Goal: Task Accomplishment & Management: Use online tool/utility

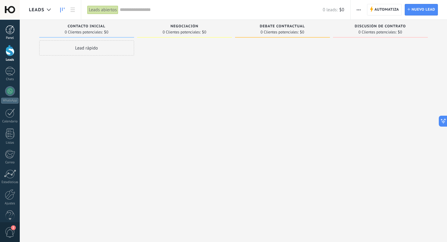
click at [7, 35] on link "Panel" at bounding box center [10, 32] width 20 height 15
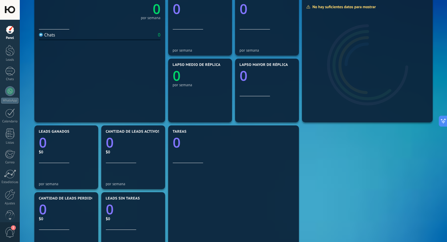
scroll to position [88, 0]
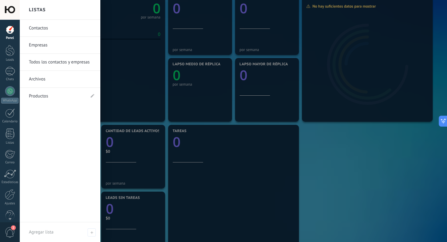
click at [56, 97] on link "Productos" at bounding box center [57, 96] width 56 height 17
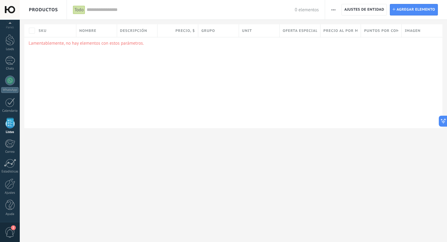
click at [332, 10] on span "button" at bounding box center [333, 10] width 4 height 12
click at [343, 27] on span "Importar" at bounding box center [345, 26] width 17 height 12
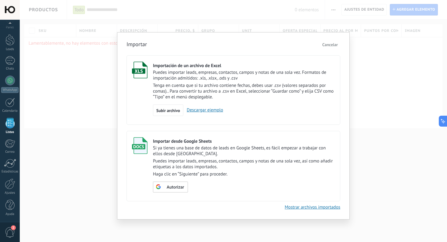
click at [334, 44] on span "Cancelar" at bounding box center [330, 44] width 16 height 5
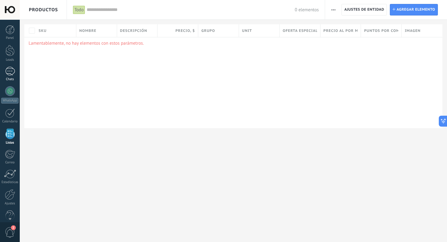
click at [11, 70] on div at bounding box center [10, 71] width 10 height 9
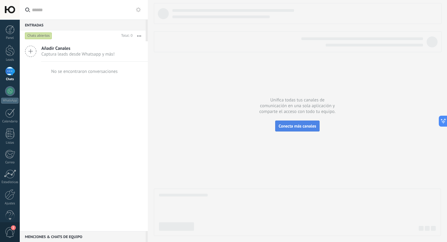
click at [306, 128] on span "Conecta más canales" at bounding box center [297, 125] width 37 height 5
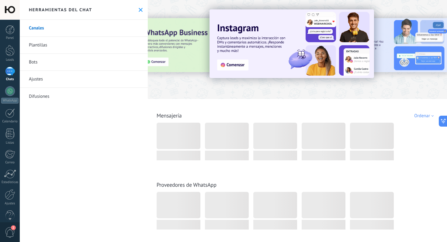
click at [239, 65] on img at bounding box center [292, 43] width 164 height 69
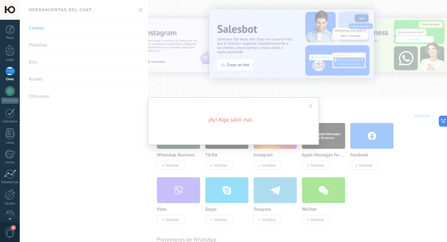
click at [312, 104] on span at bounding box center [311, 106] width 4 height 4
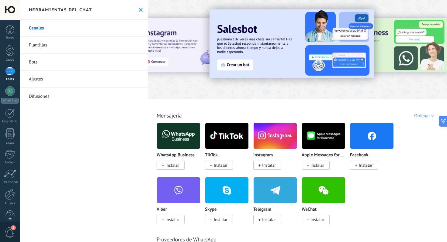
click at [263, 165] on span "Instalar" at bounding box center [269, 165] width 14 height 5
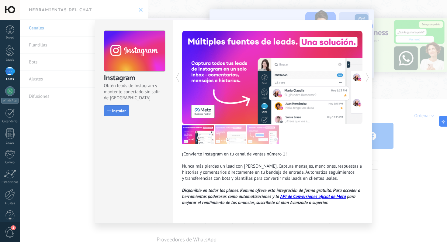
click at [115, 111] on span "Instalar" at bounding box center [119, 111] width 14 height 4
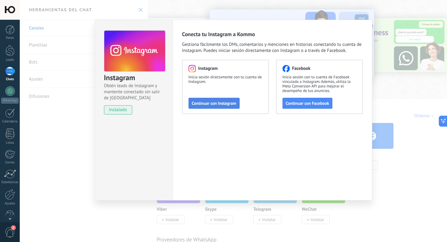
click at [224, 103] on span "Continuar con Instagram" at bounding box center [214, 103] width 44 height 4
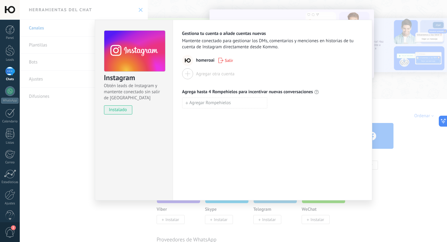
click at [388, 42] on div "Instagram Obtén leads de Instagram y mantente conectado sin salir de Kommo inst…" at bounding box center [233, 121] width 427 height 242
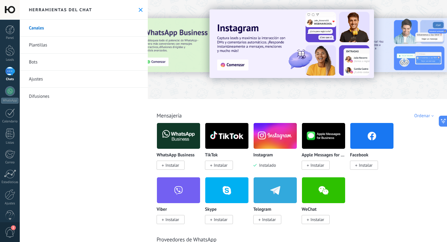
click at [268, 145] on img at bounding box center [275, 135] width 43 height 29
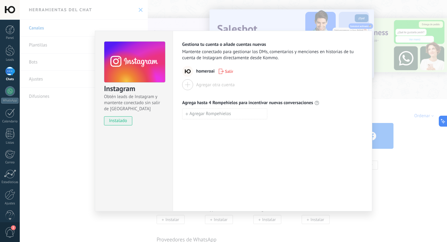
click at [296, 26] on div "Instagram Obtén leads de Instagram y mantente conectado sin salir de Kommo inst…" at bounding box center [233, 121] width 427 height 242
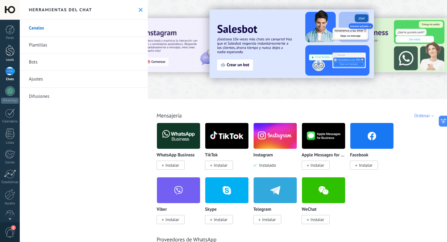
click at [13, 52] on div at bounding box center [9, 50] width 9 height 11
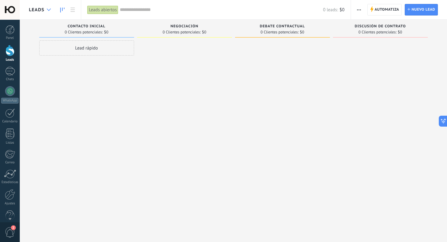
click at [50, 14] on div at bounding box center [49, 10] width 10 height 12
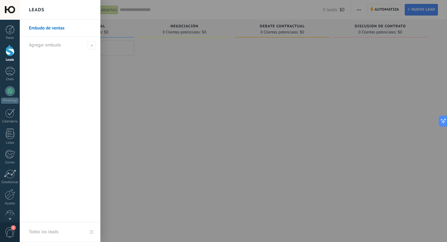
click at [129, 83] on div at bounding box center [243, 121] width 447 height 242
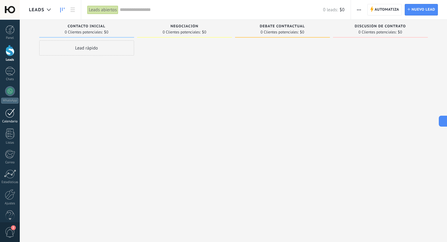
click at [11, 116] on div at bounding box center [10, 113] width 10 height 9
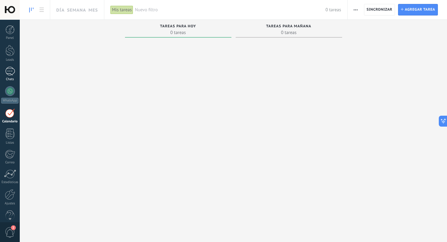
click at [12, 69] on div at bounding box center [10, 71] width 10 height 9
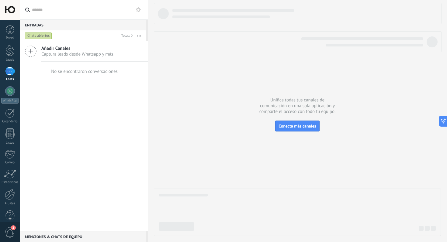
click at [53, 54] on span "Captura leads desde Whatsapp y más!" at bounding box center [77, 54] width 73 height 6
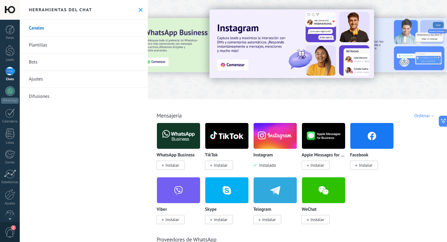
click at [237, 63] on img at bounding box center [292, 43] width 164 height 69
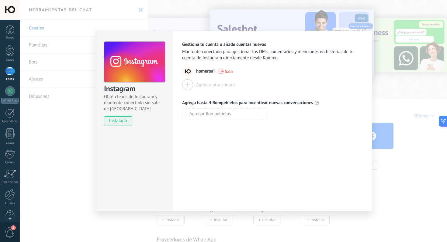
click at [398, 92] on div "Instagram Obtén leads de Instagram y mantente conectado sin salir de Kommo inst…" at bounding box center [233, 121] width 427 height 242
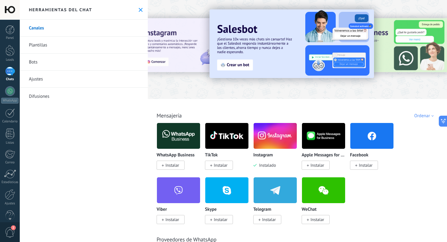
click at [45, 80] on link "Ajustes" at bounding box center [84, 79] width 128 height 17
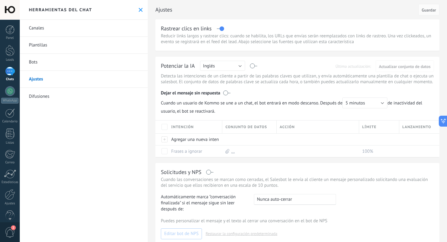
click at [58, 30] on link "Canales" at bounding box center [84, 28] width 128 height 17
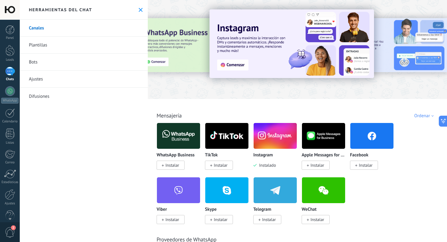
click at [13, 76] on div at bounding box center [10, 71] width 10 height 9
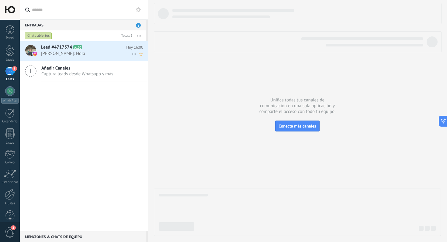
click at [64, 57] on div "Lead #4717374 A100 Hoy 16:00 Vicente: Hola" at bounding box center [94, 50] width 107 height 19
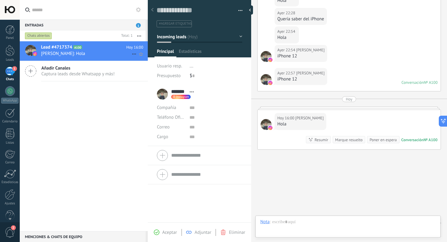
scroll to position [9, 0]
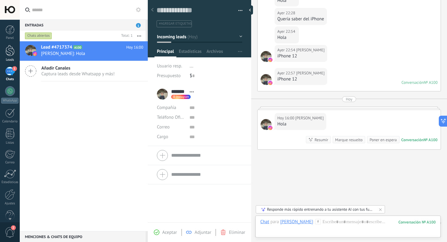
click at [12, 54] on div at bounding box center [9, 50] width 9 height 11
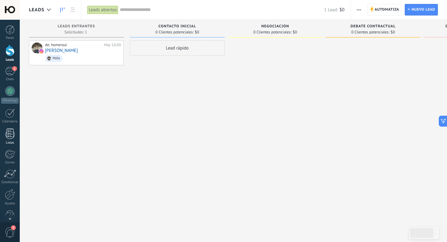
click at [7, 142] on div "Listas" at bounding box center [10, 143] width 18 height 4
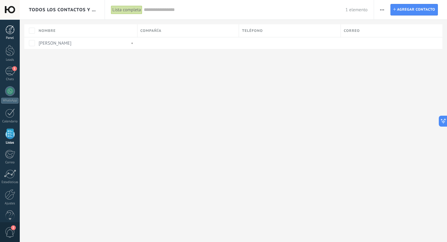
click at [7, 32] on div at bounding box center [9, 29] width 9 height 9
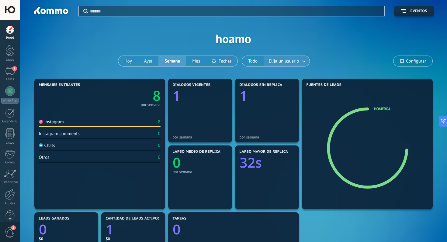
click at [289, 63] on span "Elija un usuario" at bounding box center [284, 61] width 33 height 8
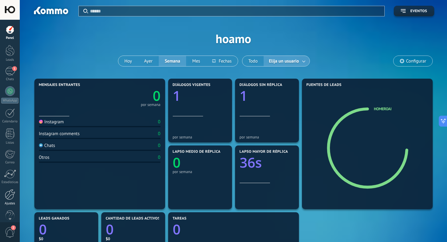
click at [15, 198] on div at bounding box center [10, 194] width 10 height 11
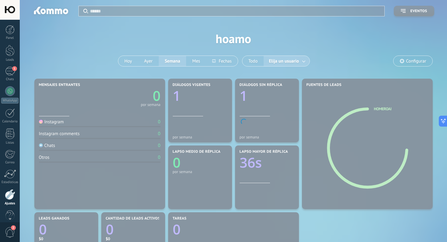
scroll to position [11, 0]
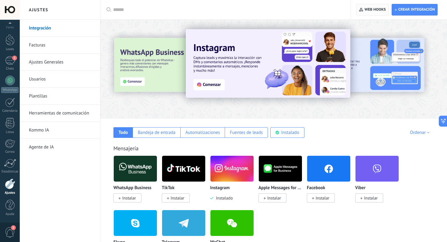
click at [377, 9] on span "Web hooks 0" at bounding box center [375, 9] width 21 height 5
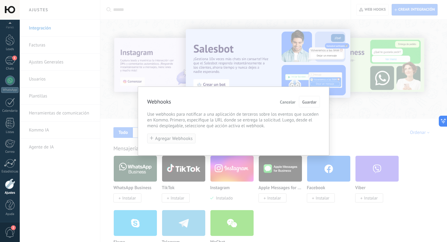
click at [181, 141] on span "Agregar Webhooks" at bounding box center [174, 139] width 38 height 5
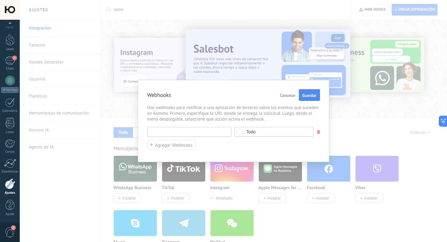
click at [185, 132] on input "text" at bounding box center [189, 132] width 84 height 10
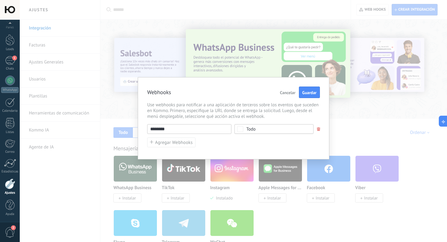
paste input "**********"
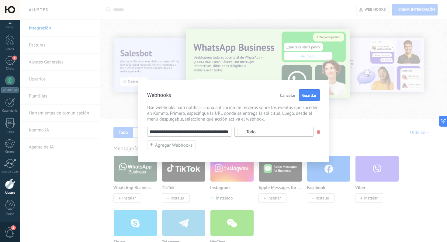
scroll to position [0, 0]
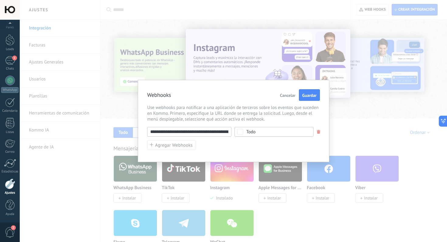
drag, startPoint x: 179, startPoint y: 133, endPoint x: 164, endPoint y: 132, distance: 14.9
click at [164, 132] on input "**********" at bounding box center [189, 132] width 84 height 10
type input "**********"
click at [309, 96] on span "Guardar" at bounding box center [309, 95] width 14 height 4
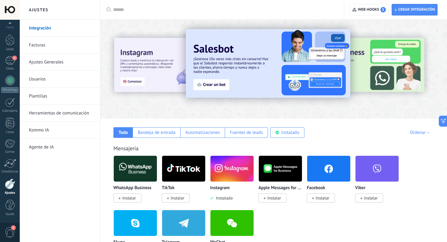
click at [62, 59] on link "Ajustes Generales" at bounding box center [61, 62] width 65 height 17
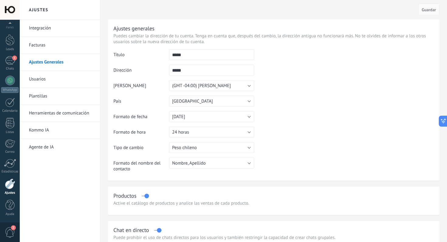
click at [55, 91] on link "Plantillas" at bounding box center [61, 96] width 65 height 17
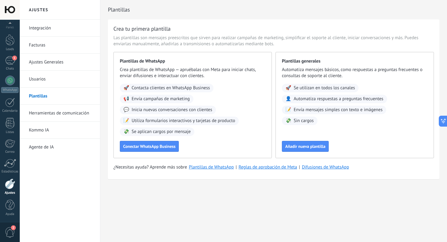
click at [55, 34] on link "Integración" at bounding box center [61, 28] width 65 height 17
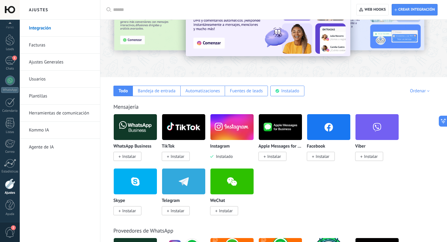
scroll to position [41, 0]
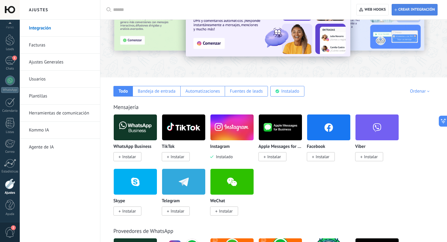
click at [400, 11] on span "Crear integración" at bounding box center [416, 9] width 36 height 5
type textarea "**********"
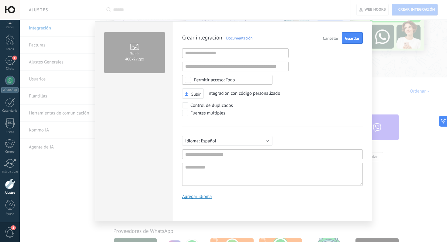
click at [255, 79] on span "Todo" at bounding box center [229, 80] width 71 height 5
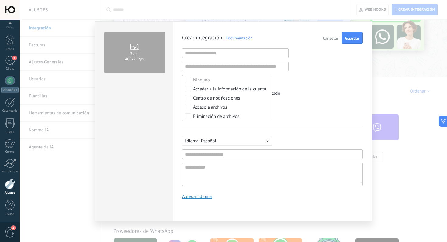
click at [312, 89] on div "Subir Integración con código personalizado" at bounding box center [272, 93] width 181 height 11
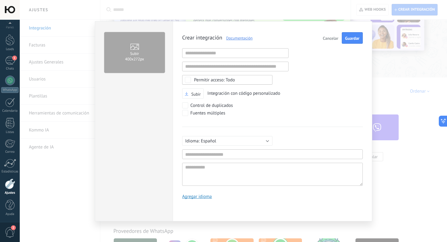
click at [332, 41] on button "Cancelar" at bounding box center [330, 38] width 20 height 12
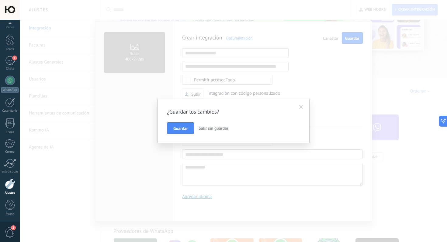
click at [302, 107] on span at bounding box center [301, 107] width 4 height 4
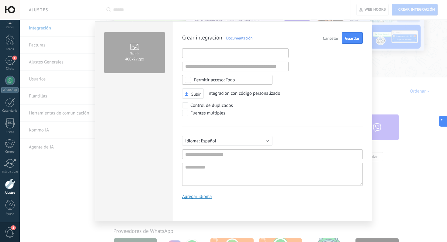
click at [199, 56] on input "text" at bounding box center [235, 53] width 106 height 10
paste input "**********"
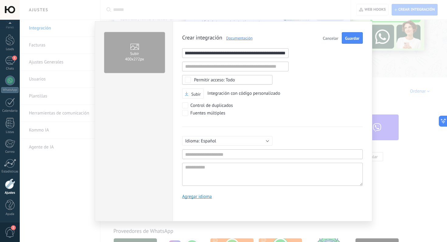
type input "**********"
click at [306, 99] on div "Subir Integración con código personalizado" at bounding box center [272, 93] width 181 height 11
click at [226, 153] on input "text" at bounding box center [272, 155] width 181 height 10
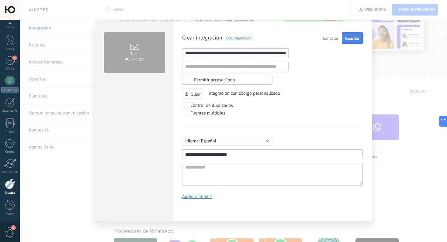
type input "**********"
click at [356, 42] on button "Guardar" at bounding box center [352, 38] width 21 height 12
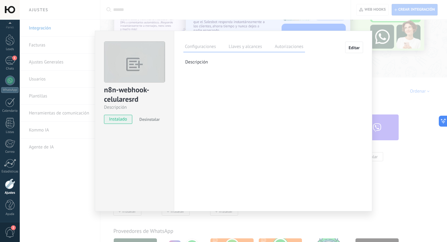
click at [354, 22] on div "n8n-webhook-celularesrd Descripción instalado Desinstalar Configuraciones Llave…" at bounding box center [233, 121] width 427 height 242
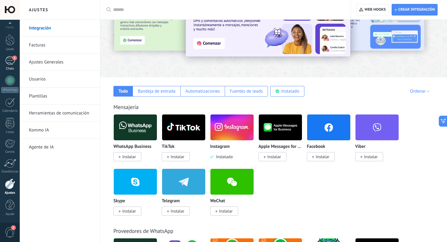
click at [11, 63] on div "1" at bounding box center [10, 60] width 10 height 9
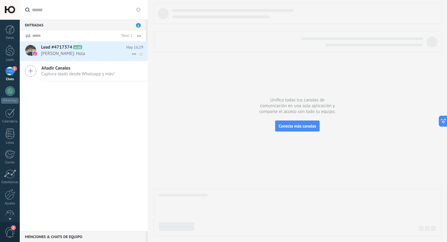
click at [97, 55] on span "[PERSON_NAME]: Hola" at bounding box center [86, 54] width 91 height 6
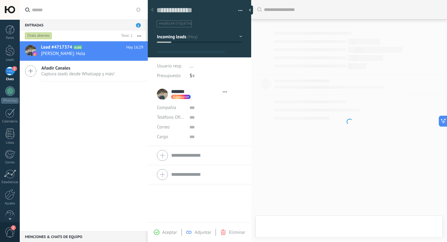
scroll to position [9, 0]
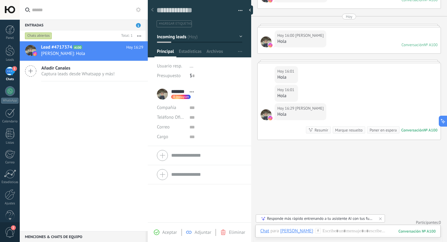
click at [83, 117] on div "Lead #4717374 A100 Hoy 16:29 Vicente: Hola Añadir Canales Captura leads desde W…" at bounding box center [84, 136] width 128 height 190
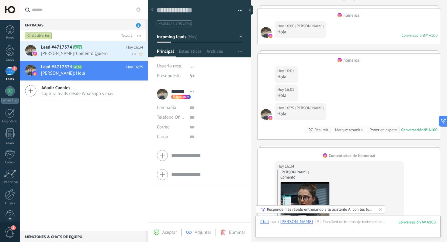
click at [108, 54] on span "[PERSON_NAME]: Comentó Quiero" at bounding box center [86, 54] width 91 height 6
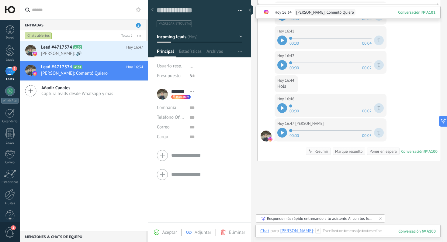
scroll to position [558, 0]
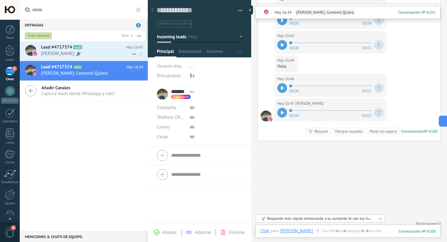
click at [87, 52] on span "Vicente: 🔊" at bounding box center [86, 54] width 91 height 6
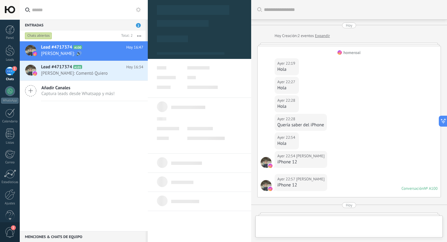
type textarea "**********"
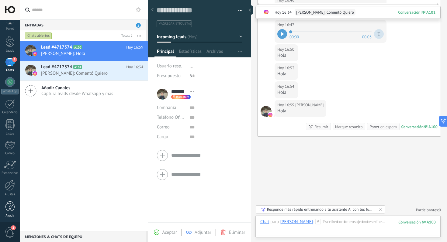
scroll to position [11, 0]
click at [10, 179] on div at bounding box center [10, 184] width 10 height 11
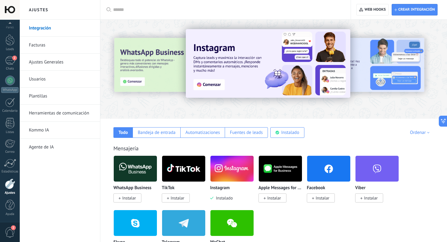
click at [229, 178] on img at bounding box center [231, 168] width 43 height 29
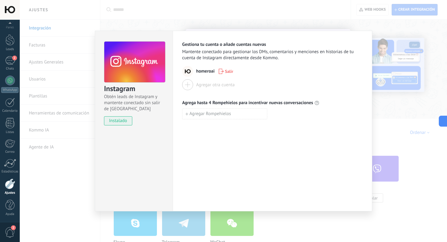
click at [284, 24] on div "Instagram Obtén leads de Instagram y mantente conectado sin salir de Kommo inst…" at bounding box center [233, 121] width 427 height 242
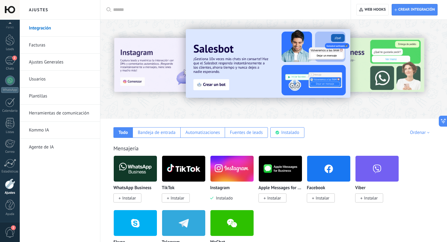
click at [70, 60] on link "Ajustes Generales" at bounding box center [61, 62] width 65 height 17
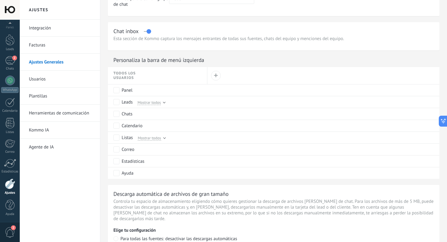
scroll to position [254, 0]
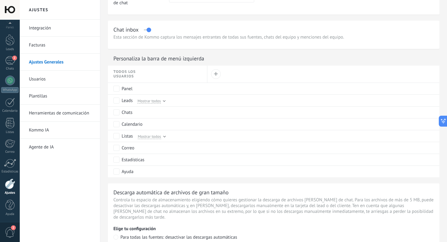
click at [64, 113] on link "Herramientas de comunicación" at bounding box center [61, 113] width 65 height 17
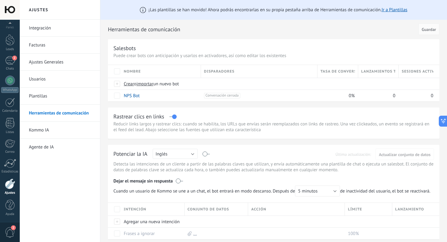
click at [57, 75] on link "Usuarios" at bounding box center [61, 79] width 65 height 17
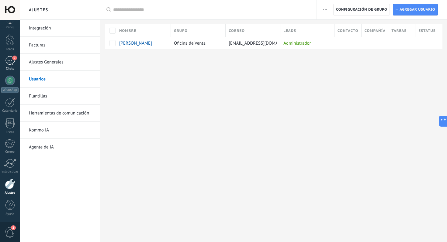
click at [15, 63] on link "2 Chats" at bounding box center [10, 63] width 20 height 15
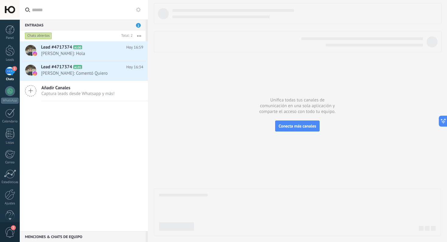
click at [140, 10] on use at bounding box center [138, 9] width 5 height 5
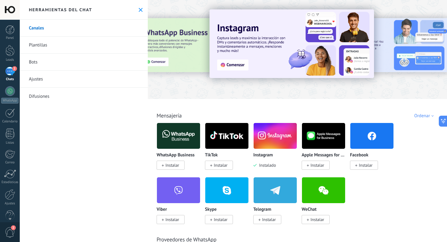
click at [76, 75] on link "Ajustes" at bounding box center [84, 79] width 128 height 17
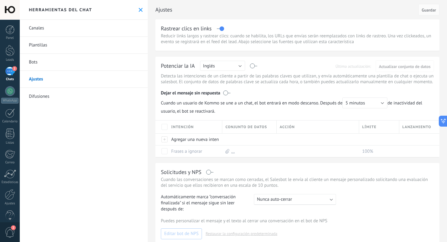
click at [108, 36] on link "Canales" at bounding box center [84, 28] width 128 height 17
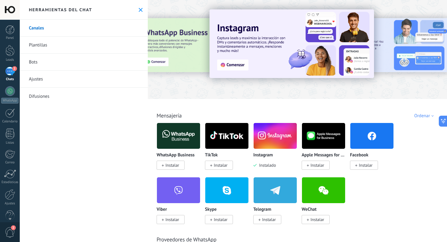
click at [262, 135] on img at bounding box center [275, 135] width 43 height 29
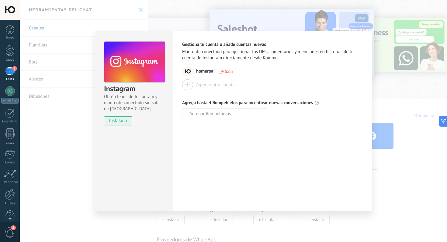
click at [47, 66] on div "Instagram Obtén leads de Instagram y mantente conectado sin salir de Kommo inst…" at bounding box center [233, 121] width 427 height 242
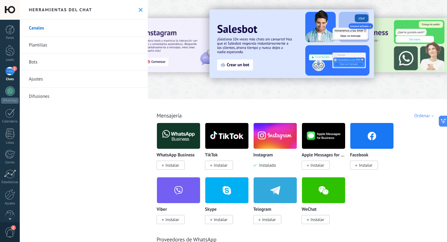
click at [72, 78] on link "Ajustes" at bounding box center [84, 79] width 128 height 17
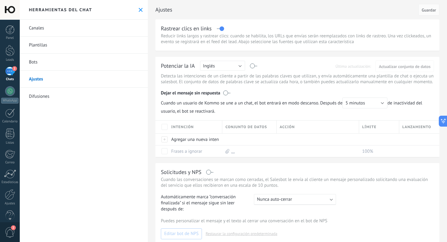
click at [81, 59] on link "Bots" at bounding box center [84, 62] width 128 height 17
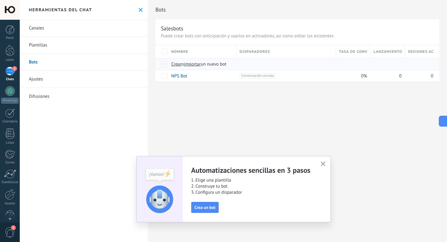
click at [178, 65] on span "Crear" at bounding box center [176, 64] width 10 height 6
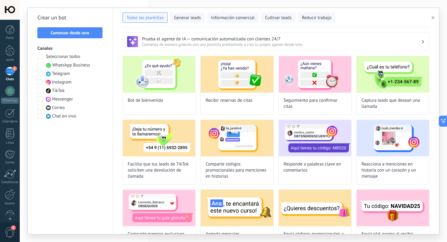
click at [66, 82] on span "Instagram" at bounding box center [61, 82] width 19 height 6
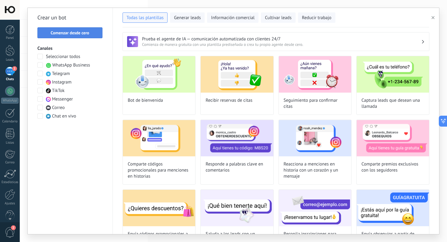
click at [84, 35] on span "Comenzar desde cero" at bounding box center [70, 33] width 39 height 4
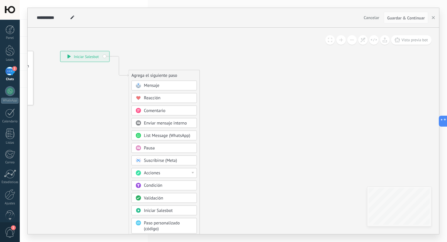
click at [374, 18] on span "Cancelar" at bounding box center [372, 17] width 16 height 5
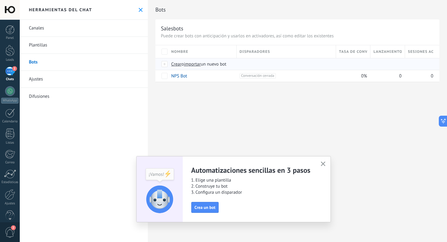
click at [177, 65] on span "Crear" at bounding box center [176, 64] width 10 height 6
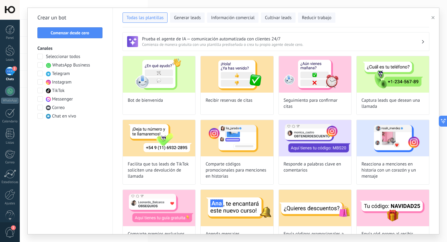
click at [72, 83] on div "Seleccionar todos WhatsApp Business Telegram Instagram TikTok Messenger Correo …" at bounding box center [69, 87] width 65 height 66
click at [62, 81] on span "Instagram" at bounding box center [61, 82] width 19 height 6
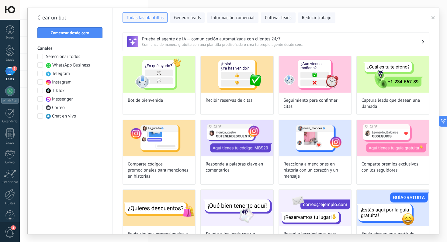
click at [64, 67] on span "WhatsApp Business" at bounding box center [71, 65] width 38 height 6
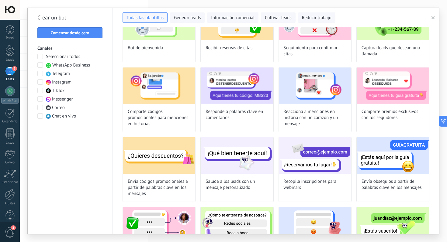
scroll to position [53, 0]
click at [81, 35] on span "Comenzar desde cero" at bounding box center [70, 33] width 39 height 4
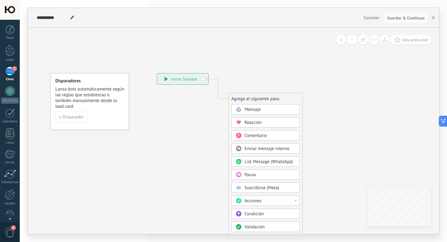
click at [192, 81] on div "**********" at bounding box center [182, 79] width 51 height 11
click at [81, 117] on span "Disparador" at bounding box center [73, 117] width 21 height 4
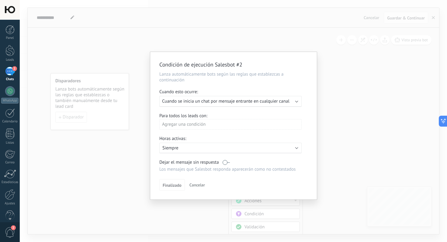
click at [229, 104] on span "Cuando se inicia un chat por mensaje entrante en cualquier canal" at bounding box center [225, 102] width 127 height 6
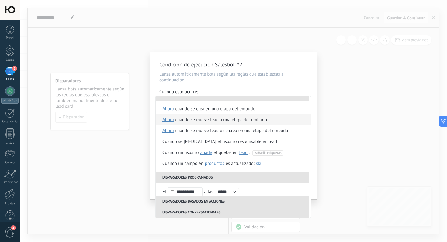
scroll to position [0, 0]
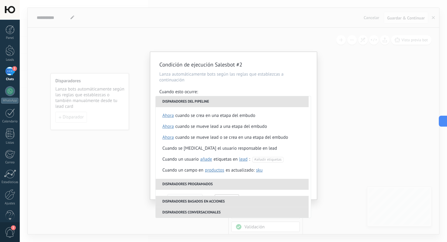
click at [236, 83] on p "Lanza automáticamente bots según las reglas que establezcas a continuación" at bounding box center [233, 77] width 148 height 12
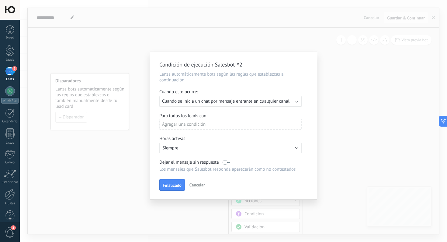
click at [227, 124] on div "Agregar una condición" at bounding box center [230, 124] width 142 height 11
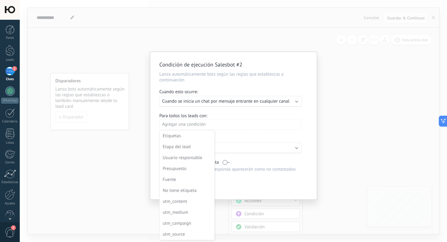
click at [236, 114] on div at bounding box center [233, 126] width 167 height 149
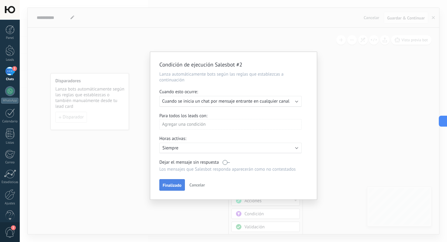
click at [178, 188] on span "Finalizado" at bounding box center [172, 185] width 19 height 4
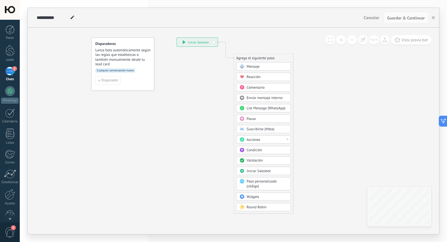
click at [255, 183] on span "Paso personalizado (código)" at bounding box center [262, 183] width 30 height 9
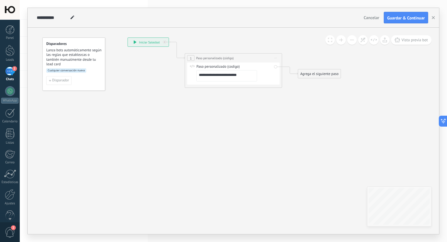
click at [208, 78] on textarea "**********" at bounding box center [226, 76] width 61 height 11
paste textarea "**********"
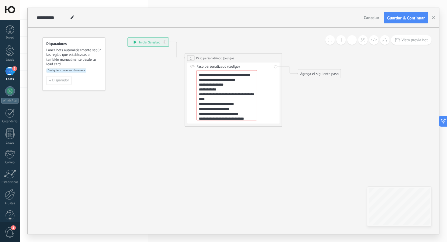
drag, startPoint x: 209, startPoint y: 74, endPoint x: 229, endPoint y: 78, distance: 20.6
click at [229, 78] on textarea "**********" at bounding box center [226, 96] width 61 height 50
paste textarea "**********"
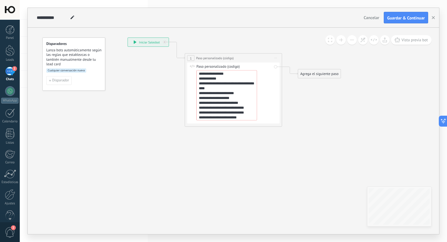
scroll to position [24, 0]
click at [278, 102] on div "**********" at bounding box center [233, 93] width 92 height 61
click at [308, 105] on icon at bounding box center [226, 64] width 440 height 296
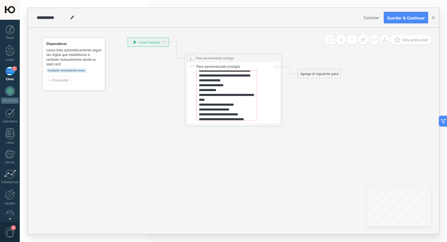
scroll to position [0, 0]
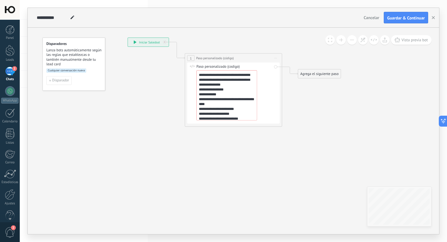
click at [241, 101] on textarea "**********" at bounding box center [226, 96] width 61 height 50
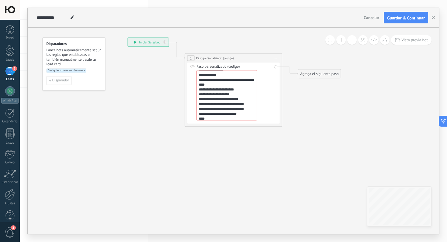
click at [245, 120] on textarea "**********" at bounding box center [226, 96] width 61 height 50
click at [243, 120] on textarea "**********" at bounding box center [226, 96] width 61 height 50
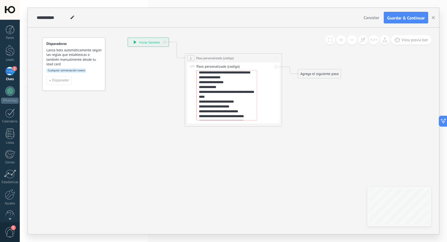
scroll to position [0, 0]
type textarea "**********"
click at [293, 138] on icon at bounding box center [226, 64] width 440 height 296
click at [305, 73] on div "Agrega el siguiente paso" at bounding box center [319, 74] width 43 height 8
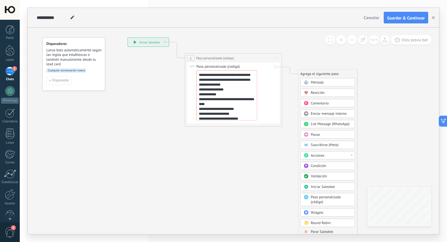
click at [320, 85] on span "Mensaje" at bounding box center [317, 82] width 13 height 5
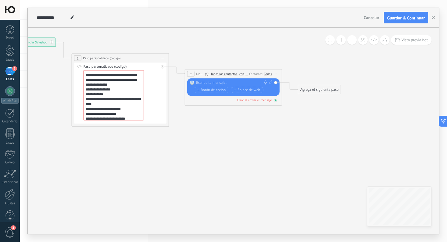
click at [261, 101] on div "Error al enviar el mensaje" at bounding box center [254, 100] width 35 height 4
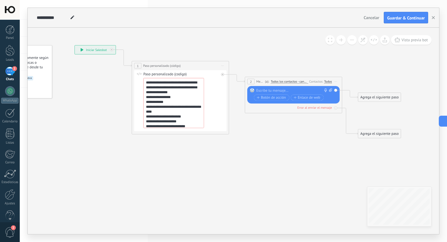
click at [223, 67] on span "Iniciar vista previa aquí Cambiar nombre Duplicar [GEOGRAPHIC_DATA]" at bounding box center [223, 65] width 8 height 7
click at [231, 97] on div "Borrar" at bounding box center [245, 97] width 48 height 8
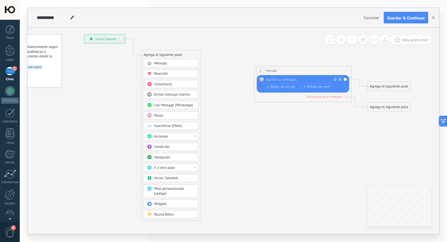
click at [170, 137] on div "Acciones" at bounding box center [174, 136] width 41 height 5
click at [172, 154] on div "Enviar un webhook" at bounding box center [171, 154] width 54 height 8
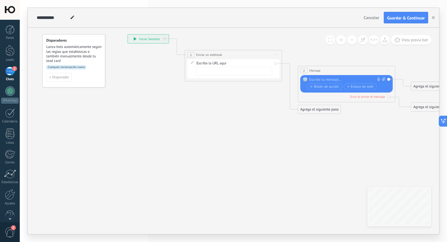
click at [232, 74] on input "text" at bounding box center [234, 71] width 76 height 9
paste input "**********"
type input "**********"
click at [239, 107] on icon at bounding box center [282, 74] width 553 height 323
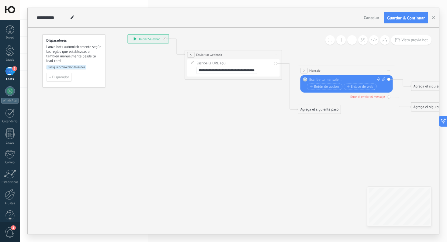
scroll to position [0, 0]
click at [389, 69] on span "Iniciar vista previa aquí Cambiar nombre Duplicar [GEOGRAPHIC_DATA]" at bounding box center [389, 70] width 8 height 7
click at [397, 106] on div "Borrar" at bounding box center [411, 102] width 48 height 8
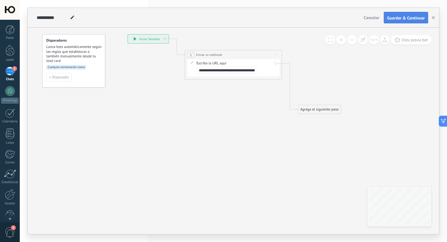
click at [404, 17] on span "Guardar & Continuar" at bounding box center [406, 18] width 38 height 4
click at [419, 19] on div "Guardar" at bounding box center [417, 18] width 14 height 4
click at [407, 20] on button "Guardar & Continuar" at bounding box center [406, 18] width 44 height 12
click at [395, 19] on span "Guardar & Continuar" at bounding box center [406, 18] width 38 height 4
click at [9, 200] on link "Ajustes" at bounding box center [10, 197] width 20 height 16
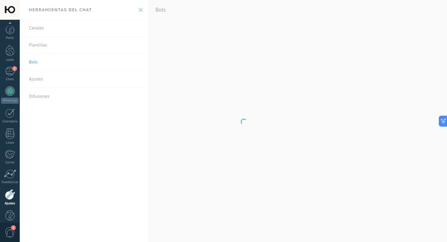
scroll to position [11, 0]
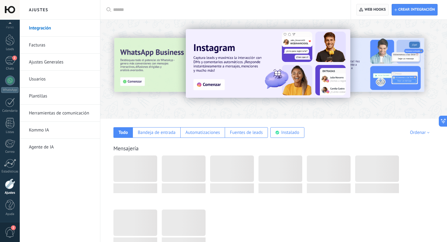
click at [379, 11] on span "Web hooks 0" at bounding box center [375, 9] width 21 height 5
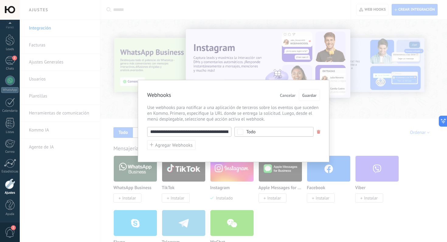
click at [319, 133] on span at bounding box center [319, 132] width 4 height 4
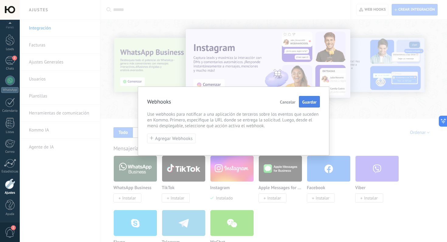
click at [311, 102] on span "Guardar" at bounding box center [309, 102] width 14 height 4
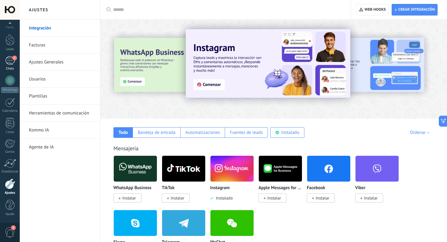
click at [11, 61] on div "2" at bounding box center [10, 60] width 10 height 9
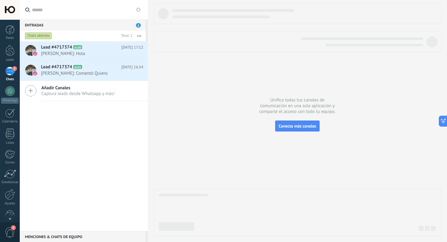
scroll to position [9, 0]
click at [138, 12] on use at bounding box center [138, 9] width 5 height 5
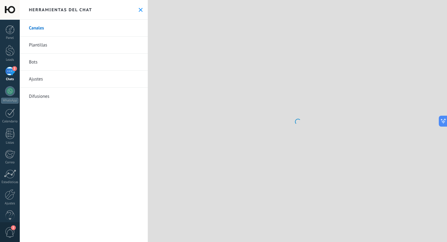
click at [69, 61] on link "Bots" at bounding box center [84, 62] width 128 height 17
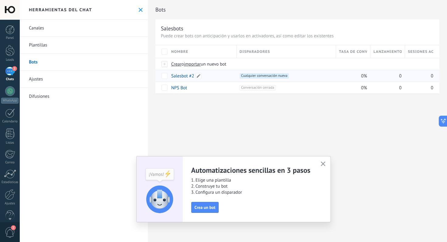
click at [179, 78] on link "Salesbot #2" at bounding box center [182, 76] width 23 height 6
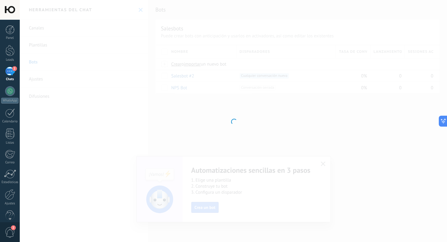
type input "**********"
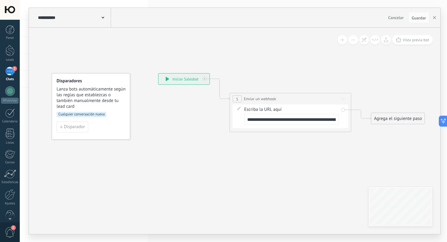
click at [103, 17] on icon at bounding box center [103, 18] width 3 height 2
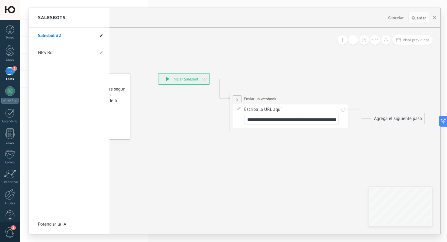
click at [101, 33] on span at bounding box center [102, 36] width 4 height 6
type input "*******"
click at [181, 111] on div at bounding box center [234, 121] width 411 height 227
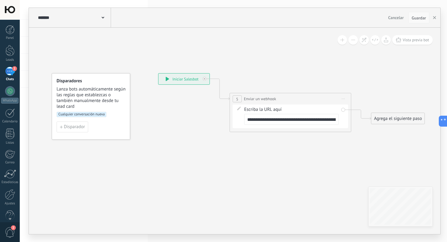
click at [417, 20] on span "Guardar" at bounding box center [419, 18] width 14 height 4
click at [421, 18] on span "Guardar" at bounding box center [419, 18] width 14 height 4
click at [435, 16] on icon "button" at bounding box center [434, 17] width 3 height 3
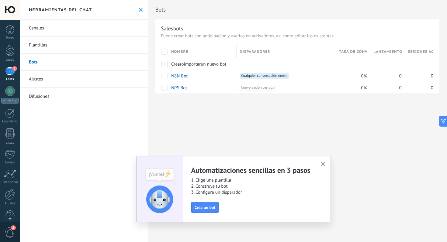
click at [323, 165] on icon "button" at bounding box center [323, 164] width 5 height 5
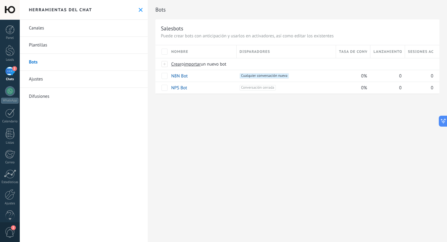
click at [89, 29] on link "Canales" at bounding box center [84, 28] width 128 height 17
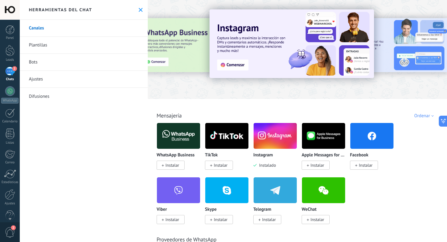
click at [57, 64] on link "Bots" at bounding box center [84, 62] width 128 height 17
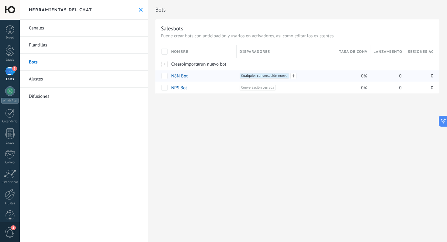
click at [244, 78] on span "Cualquier conversación nueva +0" at bounding box center [264, 75] width 49 height 5
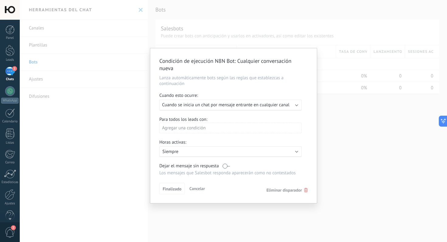
click at [231, 126] on div "Agregar una condición" at bounding box center [230, 128] width 142 height 11
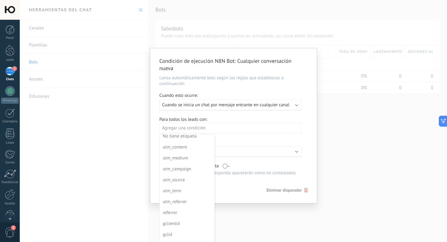
scroll to position [66, 0]
click at [234, 106] on div at bounding box center [233, 126] width 167 height 157
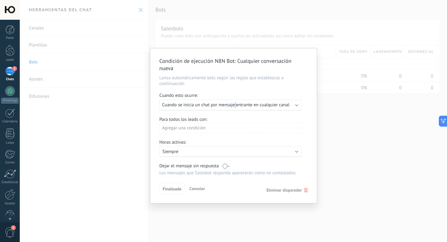
click at [234, 106] on span "Cuando se inicia un chat por mensaje entrante en cualquier canal" at bounding box center [225, 105] width 127 height 6
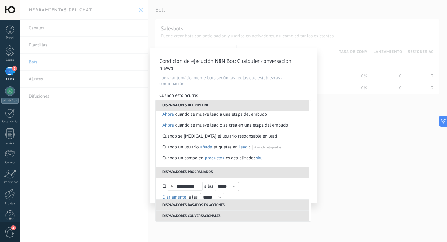
scroll to position [0, 0]
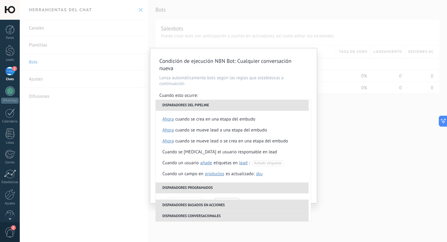
click at [243, 93] on div "Condición de ejecución N8N Bot : Cualquier conversación nueva Lanza automáticam…" at bounding box center [233, 125] width 167 height 155
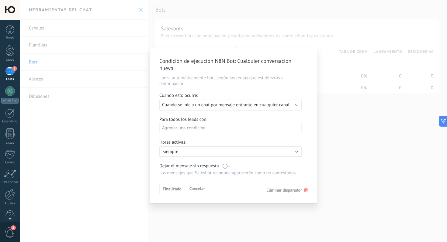
click at [225, 167] on label at bounding box center [226, 166] width 7 height 6
click at [227, 168] on label at bounding box center [226, 166] width 7 height 6
click at [198, 191] on span "Cancelar" at bounding box center [197, 188] width 16 height 5
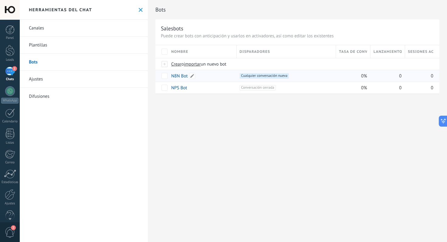
click at [178, 78] on link "N8N Bot" at bounding box center [179, 76] width 16 height 6
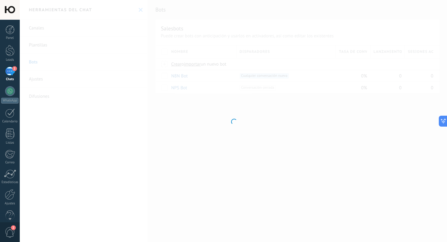
type input "*******"
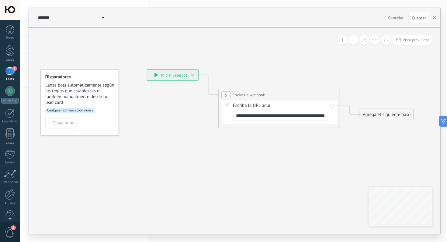
click at [161, 74] on div "**********" at bounding box center [172, 75] width 51 height 11
click at [153, 75] on div "**********" at bounding box center [172, 75] width 51 height 11
click at [161, 76] on div "**********" at bounding box center [172, 75] width 51 height 11
click at [158, 75] on icon at bounding box center [156, 75] width 4 height 4
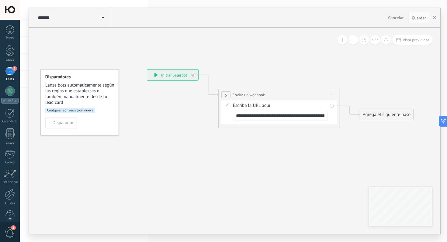
click at [158, 75] on icon at bounding box center [156, 75] width 4 height 4
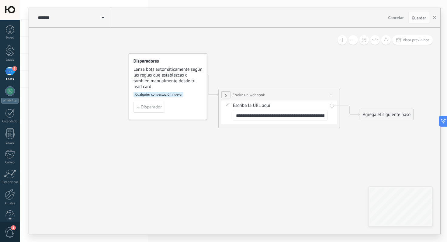
drag, startPoint x: 95, startPoint y: 91, endPoint x: 183, endPoint y: 75, distance: 89.6
click at [183, 75] on span "Lanza bots automáticamente según las reglas que establezcas o también manualmen…" at bounding box center [167, 78] width 69 height 23
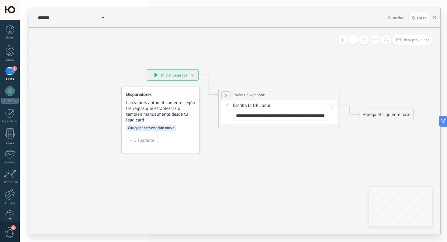
drag, startPoint x: 183, startPoint y: 75, endPoint x: 176, endPoint y: 106, distance: 32.0
click at [176, 106] on span "Lanza bots automáticamente según las reglas que establezcas o también manualmen…" at bounding box center [160, 111] width 69 height 23
click at [225, 167] on icon at bounding box center [270, 98] width 550 height 363
click at [156, 76] on icon at bounding box center [155, 75] width 3 height 4
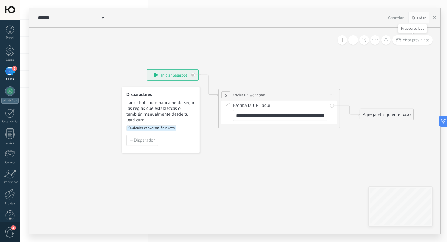
click at [398, 41] on icon at bounding box center [398, 40] width 5 height 5
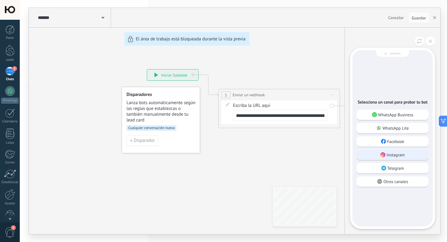
click at [380, 159] on div "Instagram" at bounding box center [393, 155] width 72 height 10
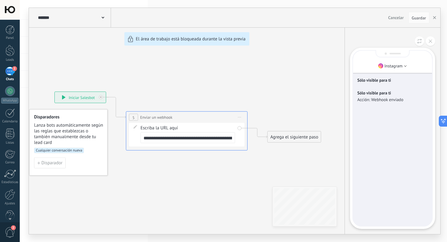
click at [212, 176] on div "**********" at bounding box center [234, 121] width 411 height 227
click at [435, 15] on button "button" at bounding box center [434, 18] width 9 height 12
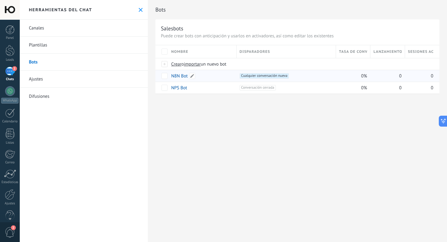
click at [184, 75] on link "N8N Bot" at bounding box center [179, 76] width 16 height 6
click at [181, 76] on link "N8N Bot" at bounding box center [179, 76] width 16 height 6
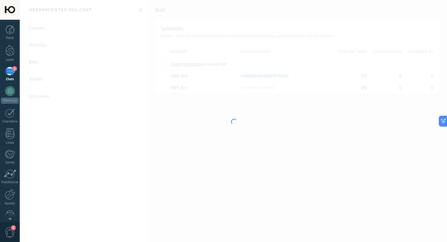
type input "*******"
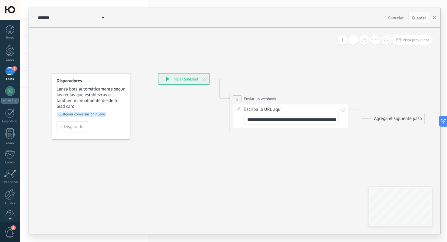
click at [262, 120] on input "**********" at bounding box center [291, 119] width 95 height 11
paste input "**"
type input "**********"
click at [417, 19] on span "Guardar" at bounding box center [419, 18] width 14 height 4
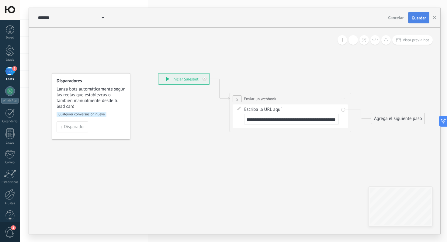
scroll to position [0, 0]
click at [417, 18] on div "Guardar" at bounding box center [419, 18] width 14 height 4
click at [415, 20] on span "Guardar" at bounding box center [419, 18] width 14 height 4
click at [418, 17] on span "Guardar" at bounding box center [419, 18] width 14 height 4
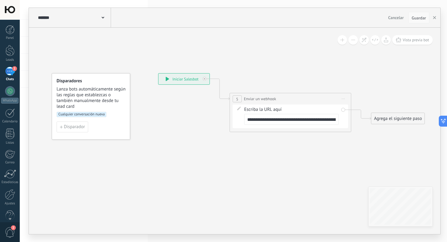
click at [414, 18] on span "Guardar" at bounding box center [419, 18] width 14 height 4
click at [434, 18] on icon "button" at bounding box center [434, 17] width 3 height 3
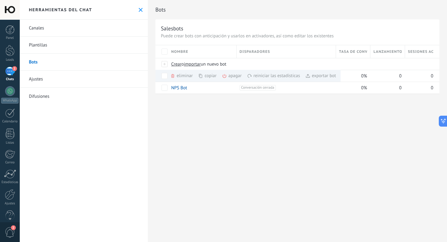
click at [219, 133] on div "Bots Salesbots Puede crear bots con anticipación y usarlos en activadores, así …" at bounding box center [297, 121] width 299 height 242
click at [180, 77] on link "N8N Bot" at bounding box center [179, 76] width 16 height 6
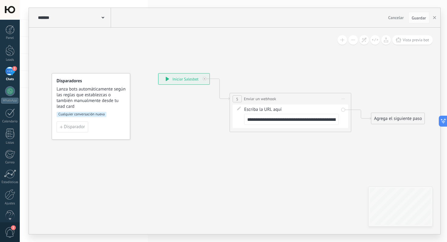
click at [166, 78] on icon at bounding box center [167, 79] width 3 height 4
click at [441, 123] on icon at bounding box center [441, 121] width 6 height 6
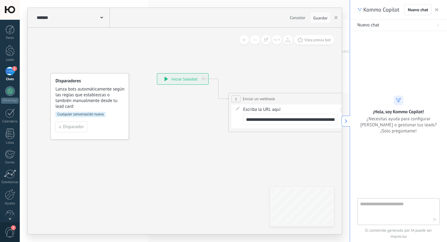
click at [381, 204] on textarea at bounding box center [394, 212] width 68 height 22
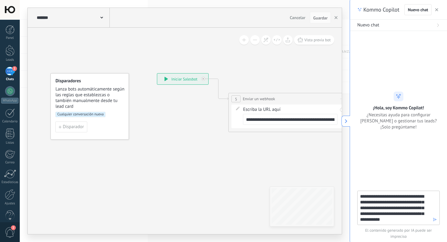
type textarea "**********"
click at [433, 219] on icon "button" at bounding box center [435, 220] width 4 height 4
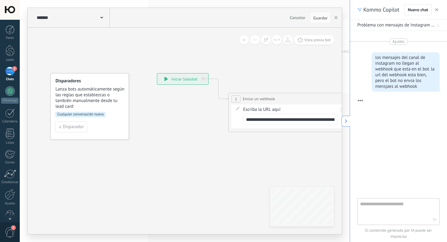
scroll to position [17, 0]
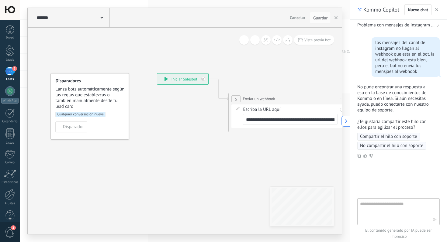
click at [347, 122] on icon at bounding box center [346, 121] width 4 height 4
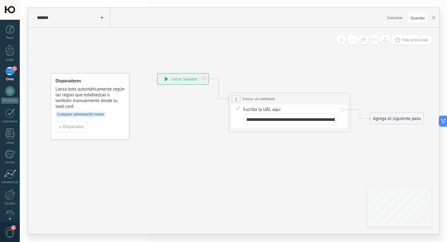
click at [238, 99] on div "5" at bounding box center [236, 98] width 9 height 7
click at [345, 101] on span "Iniciar vista previa aquí Cambiar nombre Duplicar [GEOGRAPHIC_DATA]" at bounding box center [343, 99] width 10 height 9
click at [348, 137] on div "Borrar" at bounding box center [370, 138] width 60 height 10
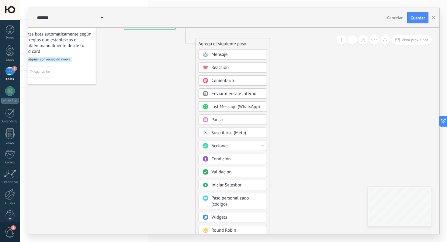
click at [238, 146] on div "Acciones" at bounding box center [236, 146] width 51 height 6
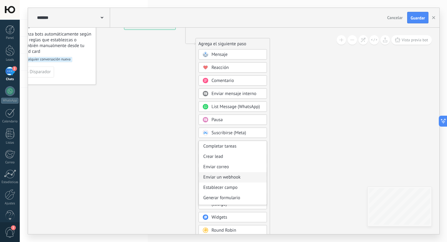
scroll to position [81, 0]
click at [242, 159] on div "Enviar un webhook" at bounding box center [233, 158] width 68 height 10
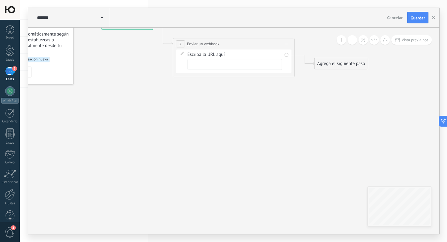
click at [188, 64] on input "text" at bounding box center [234, 64] width 95 height 11
paste input "**********"
type input "**********"
click at [413, 14] on button "Guardar" at bounding box center [417, 18] width 21 height 12
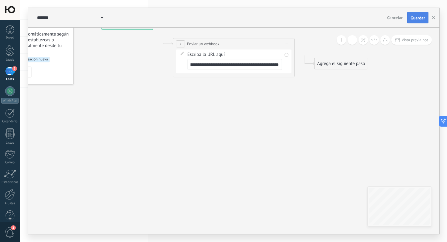
scroll to position [0, 0]
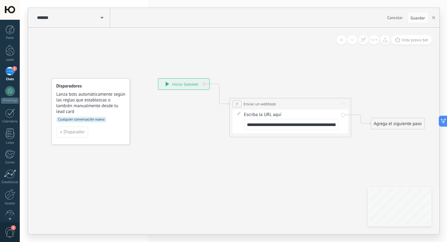
click at [14, 73] on div "2" at bounding box center [10, 71] width 10 height 9
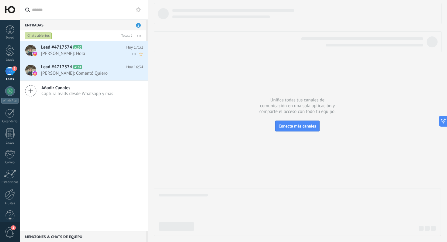
click at [63, 49] on span "Lead #4717374" at bounding box center [56, 47] width 31 height 6
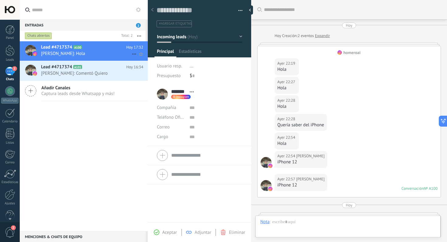
scroll to position [555, 0]
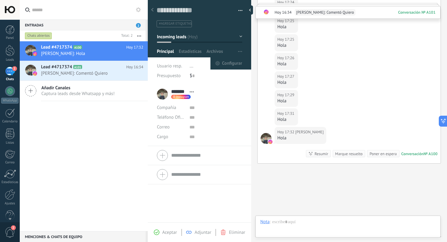
click at [241, 50] on button "button" at bounding box center [240, 52] width 9 height 12
click at [234, 65] on span "Configurar" at bounding box center [232, 63] width 20 height 12
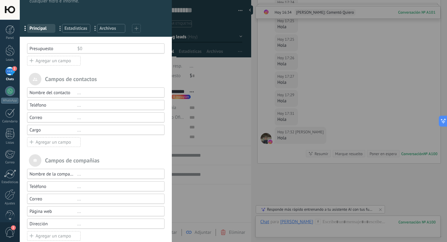
scroll to position [34, 0]
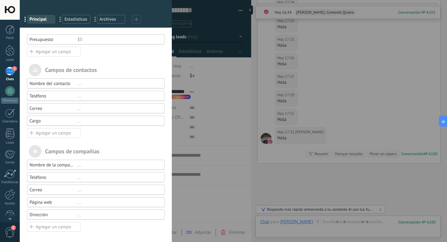
click at [238, 71] on div "[PERSON_NAME] y grupos En Kommo puedes añadir tus propios [PERSON_NAME] y usarl…" at bounding box center [233, 121] width 427 height 242
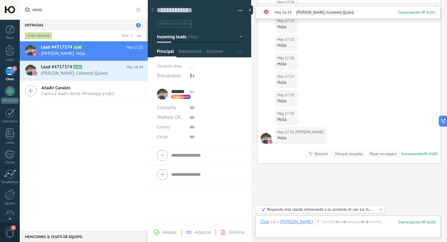
click at [137, 9] on icon at bounding box center [138, 9] width 5 height 5
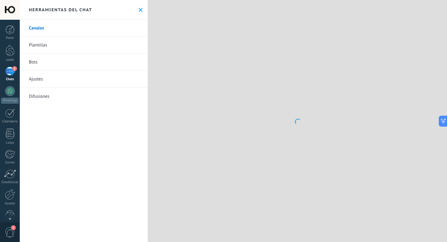
click at [71, 58] on link "Bots" at bounding box center [84, 62] width 128 height 17
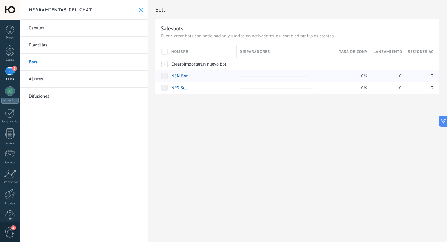
click at [183, 77] on link "N8N Bot" at bounding box center [179, 76] width 16 height 6
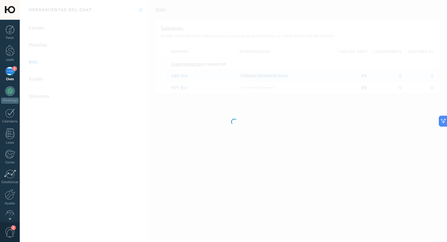
type input "*******"
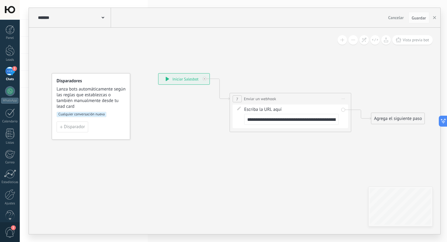
click at [268, 120] on input "**********" at bounding box center [291, 119] width 95 height 11
paste input "text"
type input "**********"
click at [416, 15] on button "Guardar" at bounding box center [418, 18] width 21 height 12
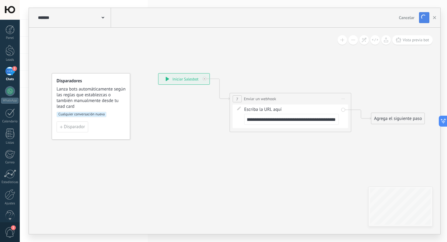
scroll to position [0, 0]
click at [416, 19] on div "Guardar" at bounding box center [419, 18] width 14 height 4
click at [421, 20] on span "Guardar" at bounding box center [419, 18] width 14 height 4
click at [434, 20] on button "button" at bounding box center [434, 18] width 9 height 12
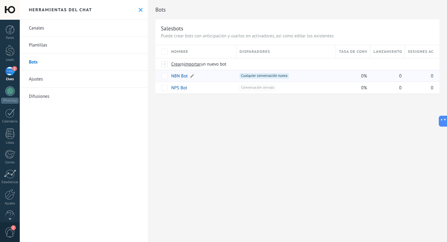
click at [180, 76] on link "N8N Bot" at bounding box center [179, 76] width 16 height 6
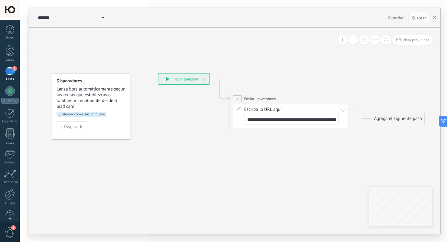
click at [93, 117] on div "Cualquier conversación nueva" at bounding box center [91, 117] width 69 height 10
click at [75, 126] on span "Disparador" at bounding box center [74, 127] width 21 height 4
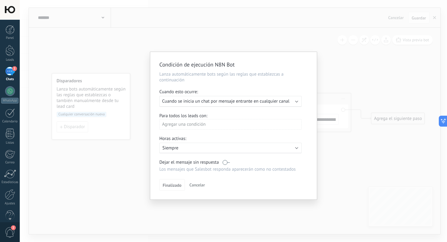
click at [221, 103] on span "Cuando se inicia un chat por mensaje entrante en cualquier canal" at bounding box center [225, 102] width 127 height 6
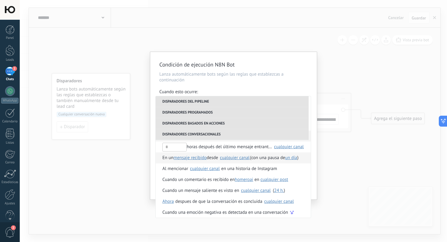
scroll to position [161, 0]
click at [294, 160] on span "un día" at bounding box center [291, 159] width 12 height 6
click at [216, 161] on div at bounding box center [223, 121] width 447 height 242
click at [216, 160] on span "desde" at bounding box center [213, 159] width 12 height 11
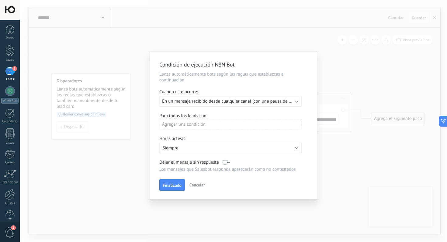
click at [241, 103] on span "En un mensaje recibido desde cualquier canal (con una pausa de Un día)" at bounding box center [232, 102] width 140 height 6
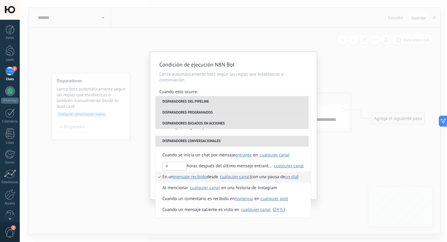
scroll to position [143, 0]
click at [296, 178] on span "un día" at bounding box center [291, 178] width 12 height 6
click at [353, 213] on input "**" at bounding box center [356, 212] width 20 height 9
type input "*"
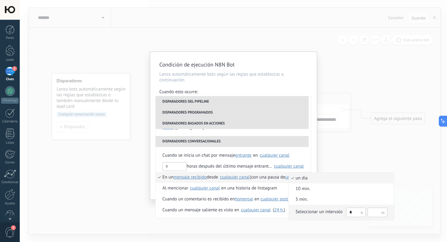
click at [379, 212] on input "text" at bounding box center [378, 212] width 20 height 9
type input "*"
click at [333, 211] on div "Seleccionar un intervalo" at bounding box center [319, 212] width 47 height 6
click at [376, 213] on input "*" at bounding box center [378, 212] width 20 height 9
type input "*"
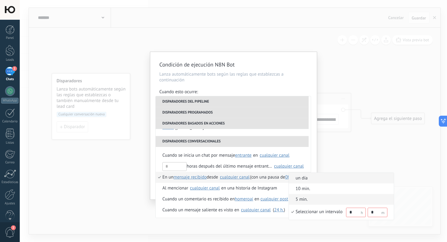
click at [353, 198] on span "5 min." at bounding box center [338, 200] width 99 height 6
click at [294, 178] on span "5 min." at bounding box center [291, 178] width 12 height 6
click at [317, 210] on div "Seleccionar un intervalo" at bounding box center [319, 212] width 47 height 6
click at [270, 179] on div at bounding box center [223, 121] width 447 height 242
click at [372, 213] on input "*" at bounding box center [378, 212] width 20 height 9
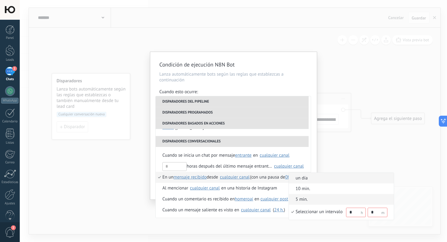
type input "*"
click at [271, 175] on div at bounding box center [223, 121] width 447 height 242
click at [302, 212] on div "Seleccionar un intervalo" at bounding box center [319, 212] width 47 height 6
click at [253, 166] on div at bounding box center [223, 121] width 447 height 242
click at [253, 178] on div at bounding box center [223, 121] width 447 height 242
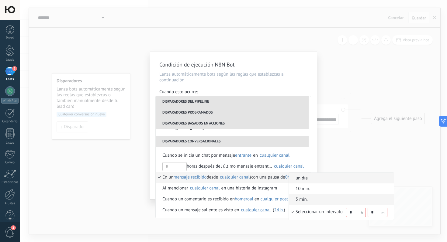
click at [344, 167] on div at bounding box center [223, 121] width 447 height 242
click at [309, 216] on div "Seleccionar un intervalo * *" at bounding box center [342, 212] width 92 height 10
click at [334, 144] on div at bounding box center [223, 121] width 447 height 242
click at [279, 110] on div at bounding box center [223, 121] width 447 height 242
click at [198, 168] on div at bounding box center [223, 121] width 447 height 242
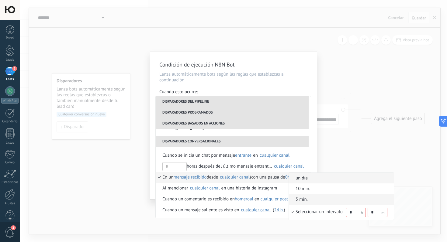
click at [192, 197] on div at bounding box center [223, 121] width 447 height 242
click at [375, 213] on input "*" at bounding box center [378, 212] width 20 height 9
type input "*"
click at [312, 211] on div "Seleccionar un intervalo" at bounding box center [319, 212] width 47 height 6
click at [281, 191] on div at bounding box center [223, 121] width 447 height 242
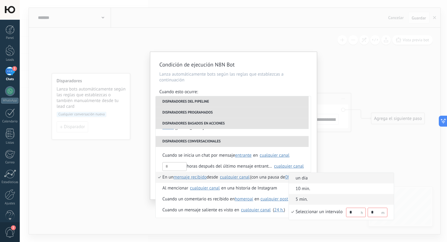
click at [313, 180] on span "un día" at bounding box center [338, 178] width 99 height 6
click at [294, 179] on span "un día" at bounding box center [291, 178] width 12 height 6
click at [299, 209] on div "Seleccionar un intervalo * *" at bounding box center [342, 212] width 92 height 10
click at [280, 186] on div at bounding box center [223, 121] width 447 height 242
click at [340, 151] on div at bounding box center [223, 121] width 447 height 242
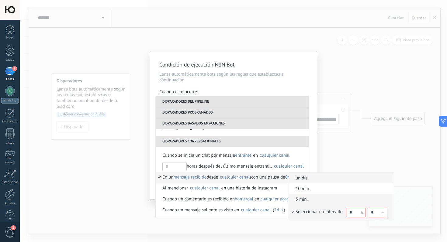
click at [351, 210] on input "*" at bounding box center [356, 212] width 20 height 9
type input "*"
click at [373, 213] on input "*" at bounding box center [378, 212] width 20 height 9
click at [358, 195] on li "5 min." at bounding box center [341, 199] width 105 height 11
click at [297, 180] on span "5 min." at bounding box center [291, 178] width 12 height 6
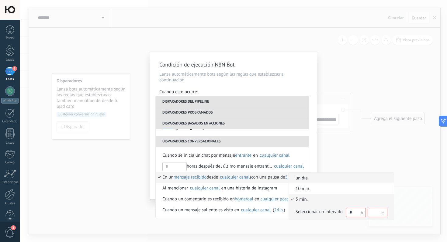
click at [301, 213] on div "Seleccionar un intervalo" at bounding box center [319, 212] width 47 height 6
click at [291, 176] on span "1h." at bounding box center [288, 178] width 6 height 6
click at [356, 215] on input "*" at bounding box center [357, 212] width 20 height 9
click at [373, 215] on input "text" at bounding box center [379, 212] width 20 height 9
type input "*"
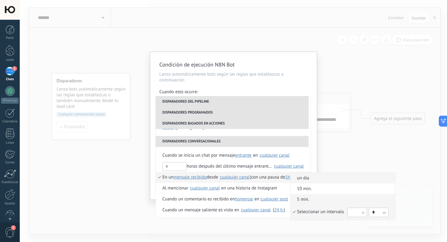
click at [308, 211] on div "Seleccionar un intervalo" at bounding box center [320, 212] width 47 height 6
click at [279, 181] on div at bounding box center [223, 121] width 447 height 242
click at [305, 177] on span "un día" at bounding box center [339, 178] width 99 height 6
click at [295, 177] on span "un día" at bounding box center [291, 178] width 12 height 6
click at [307, 212] on div "Seleccionar un intervalo" at bounding box center [319, 212] width 47 height 6
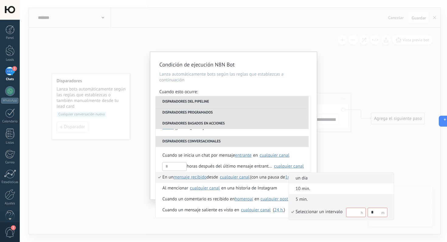
click at [340, 159] on div at bounding box center [223, 121] width 447 height 242
click at [299, 159] on div at bounding box center [223, 121] width 447 height 242
click at [290, 159] on div at bounding box center [223, 121] width 447 height 242
click at [194, 139] on div at bounding box center [223, 121] width 447 height 242
click at [188, 155] on div at bounding box center [223, 121] width 447 height 242
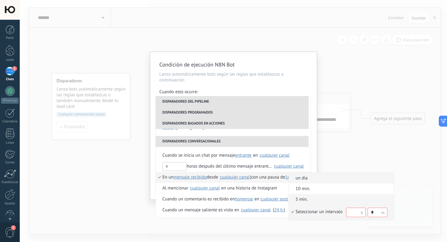
click at [188, 155] on div at bounding box center [223, 121] width 447 height 242
click at [204, 102] on div at bounding box center [223, 121] width 447 height 242
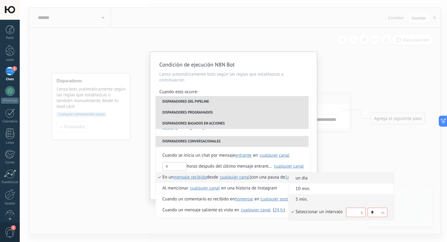
click at [345, 154] on div at bounding box center [223, 121] width 447 height 242
click at [355, 214] on input "text" at bounding box center [356, 212] width 20 height 9
click at [358, 200] on span "5 min." at bounding box center [338, 200] width 99 height 6
click at [241, 178] on div "cualquier canal" at bounding box center [235, 177] width 30 height 5
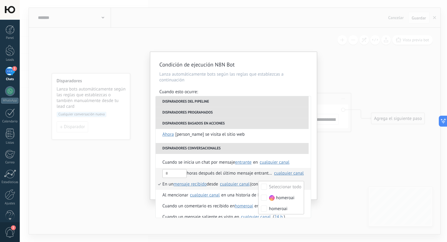
scroll to position [134, 0]
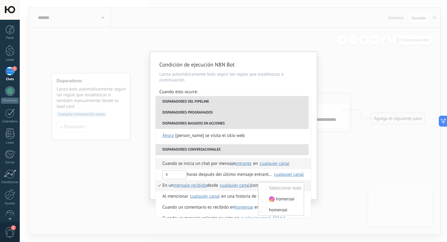
click at [245, 165] on span "entrante" at bounding box center [243, 164] width 16 height 6
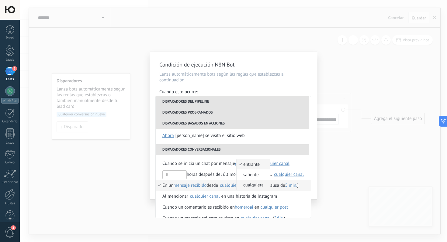
click at [258, 183] on span "cualquiera" at bounding box center [250, 185] width 27 height 6
click at [276, 162] on div "cualquier canal" at bounding box center [279, 163] width 30 height 5
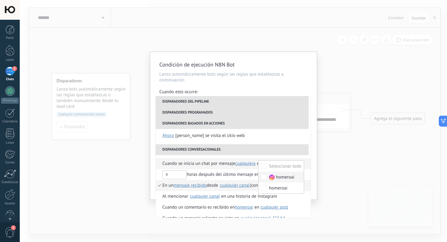
click at [273, 178] on div "homeroai" at bounding box center [282, 178] width 26 height 6
click at [231, 165] on span "Cuando se inicia un chat por mensaje" at bounding box center [198, 163] width 73 height 11
click at [348, 159] on div "Condición de ejecución N8N Bot [PERSON_NAME] automáticamente bots según las reg…" at bounding box center [233, 121] width 427 height 242
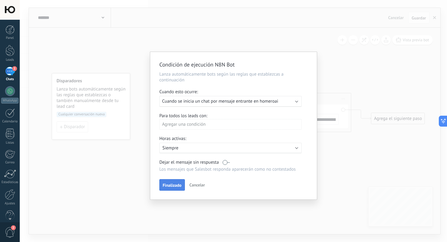
click at [169, 186] on span "Finalizado" at bounding box center [172, 185] width 19 height 4
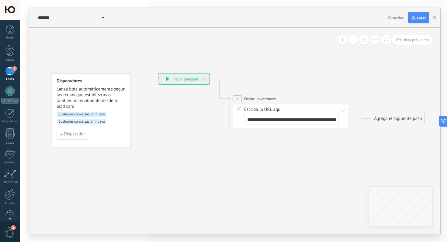
drag, startPoint x: 419, startPoint y: 16, endPoint x: 408, endPoint y: 24, distance: 13.7
click at [419, 16] on span "Guardar" at bounding box center [419, 18] width 14 height 4
click at [293, 119] on input "**********" at bounding box center [291, 119] width 95 height 11
paste input "*****"
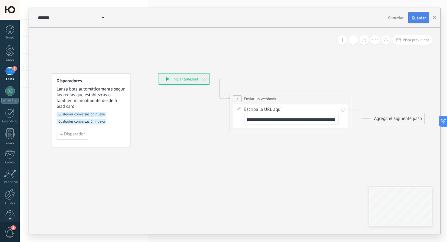
type input "**********"
click at [422, 15] on button "Guardar" at bounding box center [418, 18] width 21 height 12
click at [435, 17] on use "button" at bounding box center [434, 17] width 3 height 3
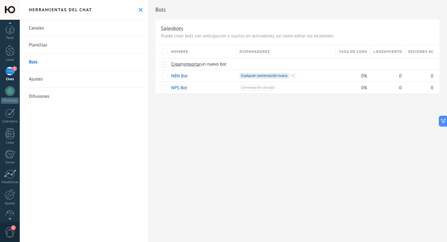
scroll to position [11, 0]
click at [13, 186] on div at bounding box center [10, 184] width 10 height 11
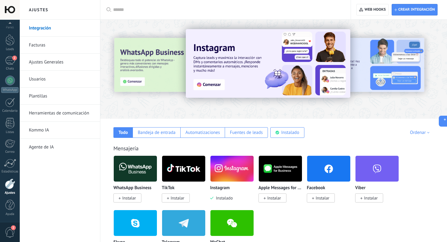
click at [45, 113] on link "Herramientas de comunicación" at bounding box center [61, 113] width 65 height 17
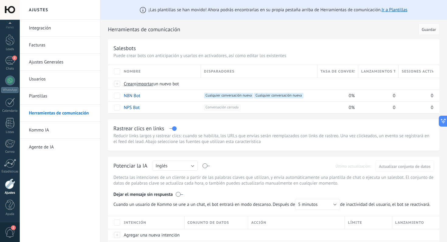
click at [62, 146] on link "Agente de IA" at bounding box center [61, 147] width 65 height 17
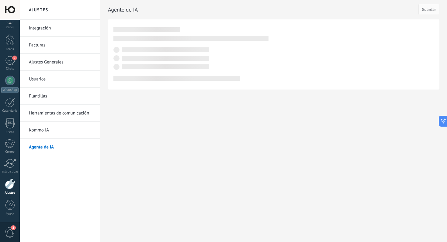
click at [59, 60] on link "Ajustes Generales" at bounding box center [61, 62] width 65 height 17
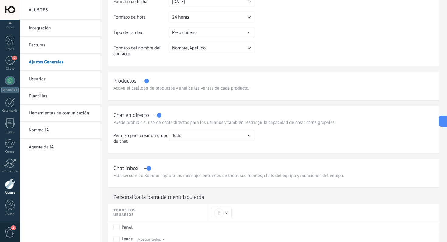
scroll to position [121, 0]
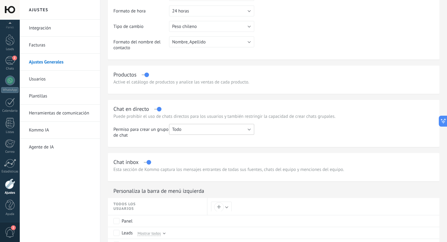
click at [197, 130] on button "Todo" at bounding box center [211, 129] width 85 height 11
click at [282, 137] on td at bounding box center [344, 133] width 180 height 19
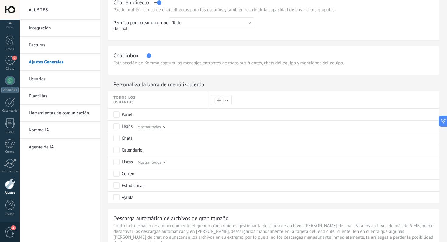
scroll to position [229, 0]
click at [50, 112] on link "Herramientas de comunicación" at bounding box center [61, 113] width 65 height 17
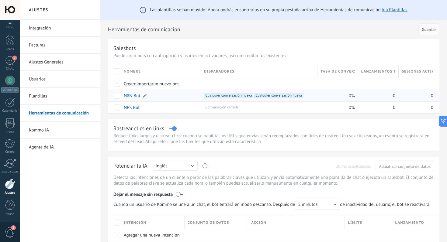
click at [133, 95] on link "N8N Bot" at bounding box center [132, 96] width 16 height 6
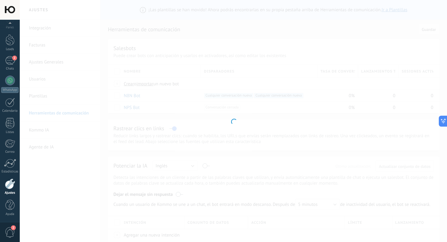
type input "*******"
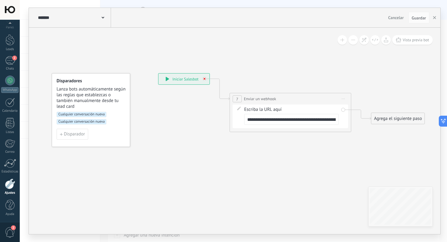
click at [204, 78] on icon at bounding box center [204, 79] width 2 height 2
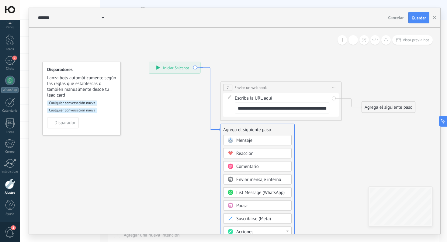
drag, startPoint x: 201, startPoint y: 100, endPoint x: 210, endPoint y: 98, distance: 9.8
click at [210, 98] on icon at bounding box center [210, 99] width 20 height 63
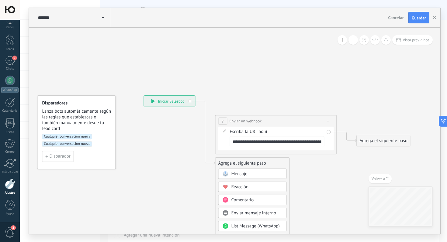
click at [319, 183] on icon at bounding box center [266, 233] width 550 height 580
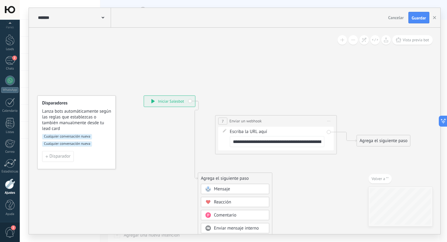
drag, startPoint x: 228, startPoint y: 164, endPoint x: 208, endPoint y: 184, distance: 28.4
click at [208, 184] on div "Agrega el siguiente paso" at bounding box center [235, 179] width 74 height 10
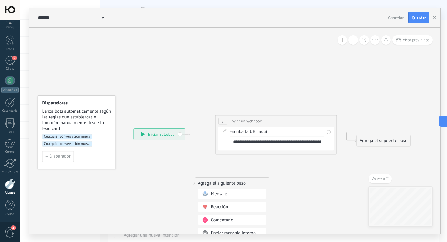
drag, startPoint x: 191, startPoint y: 101, endPoint x: 175, endPoint y: 130, distance: 33.1
click at [175, 130] on div "**********" at bounding box center [159, 134] width 51 height 11
click at [175, 130] on div "**********" at bounding box center [153, 130] width 51 height 11
click at [145, 131] on div "**********" at bounding box center [153, 130] width 51 height 11
click at [188, 180] on icon at bounding box center [187, 157] width 16 height 54
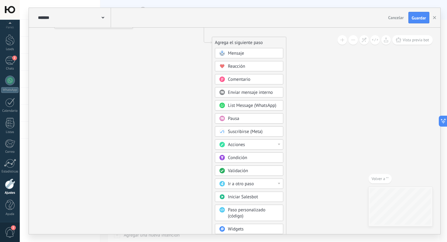
click at [245, 147] on div "Acciones" at bounding box center [253, 145] width 51 height 6
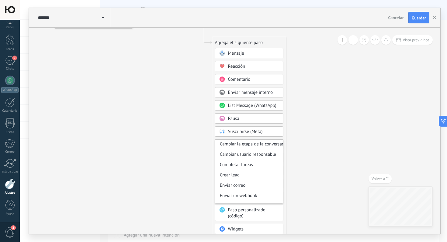
scroll to position [46, 0]
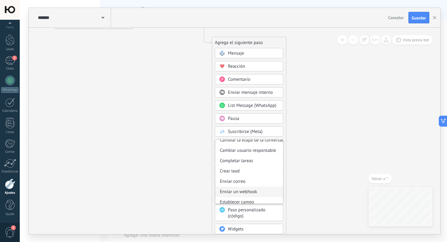
click at [239, 193] on div "Enviar un webhook" at bounding box center [249, 192] width 68 height 10
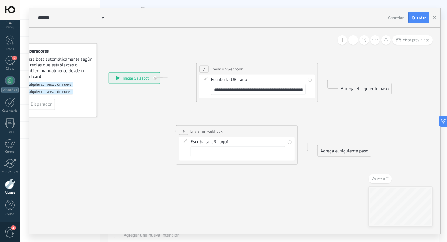
click at [253, 91] on input "**********" at bounding box center [258, 89] width 95 height 11
click at [226, 152] on input "text" at bounding box center [238, 152] width 95 height 11
paste input "**********"
type input "**********"
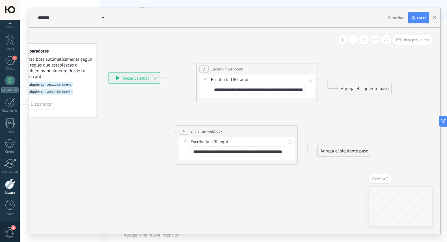
click at [310, 69] on icon at bounding box center [310, 69] width 3 height 1
click at [316, 109] on div "Borrar" at bounding box center [338, 109] width 60 height 10
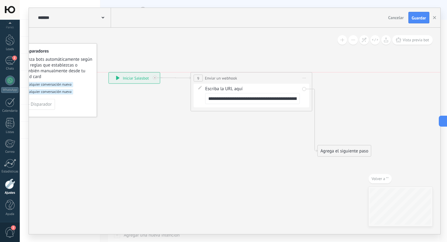
drag, startPoint x: 247, startPoint y: 131, endPoint x: 261, endPoint y: 78, distance: 54.9
click at [261, 79] on div "**********" at bounding box center [251, 78] width 121 height 11
click at [241, 173] on icon at bounding box center [230, 114] width 546 height 389
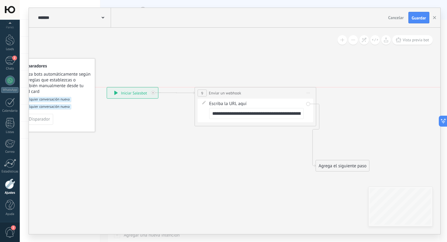
drag, startPoint x: 248, startPoint y: 96, endPoint x: 254, endPoint y: 94, distance: 6.2
click at [254, 94] on div "**********" at bounding box center [255, 93] width 121 height 11
drag, startPoint x: 143, startPoint y: 92, endPoint x: 151, endPoint y: 99, distance: 11.2
click at [139, 100] on div "**********" at bounding box center [128, 100] width 51 height 11
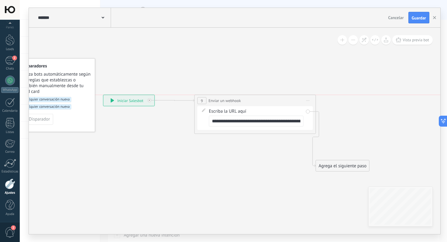
drag, startPoint x: 220, startPoint y: 90, endPoint x: 219, endPoint y: 96, distance: 6.7
click at [219, 96] on div "**********" at bounding box center [255, 100] width 121 height 11
drag, startPoint x: 232, startPoint y: 99, endPoint x: 213, endPoint y: 99, distance: 19.2
click at [213, 99] on span "Enviar un webhook" at bounding box center [223, 101] width 32 height 6
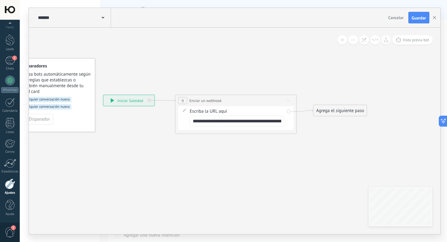
drag, startPoint x: 327, startPoint y: 163, endPoint x: 324, endPoint y: 107, distance: 55.4
click at [324, 107] on div "Agrega el siguiente paso" at bounding box center [339, 111] width 53 height 10
click at [326, 111] on div "Agrega el siguiente paso" at bounding box center [339, 111] width 53 height 10
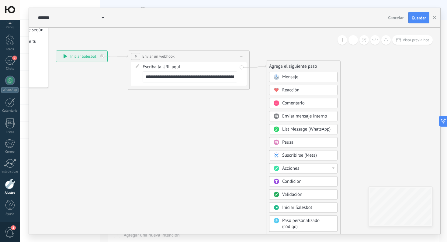
click at [312, 118] on span "Enviar mensaje interno" at bounding box center [304, 116] width 45 height 6
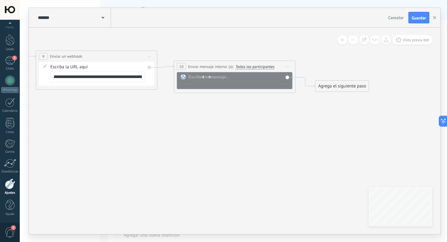
click at [227, 73] on div at bounding box center [235, 80] width 116 height 17
click at [232, 79] on div at bounding box center [239, 80] width 101 height 12
click at [195, 69] on div "**********" at bounding box center [234, 66] width 121 height 11
click at [287, 67] on icon at bounding box center [287, 66] width 3 height 1
click at [300, 106] on div "Borrar" at bounding box center [315, 106] width 60 height 10
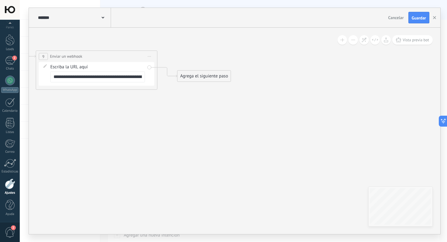
click at [196, 77] on div "Agrega el siguiente paso" at bounding box center [204, 76] width 53 height 10
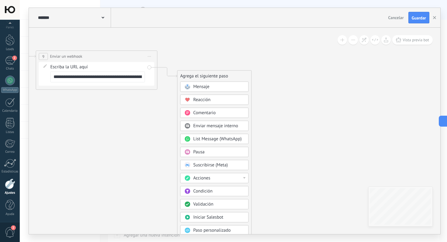
click at [218, 87] on div "Mensaje" at bounding box center [218, 87] width 51 height 6
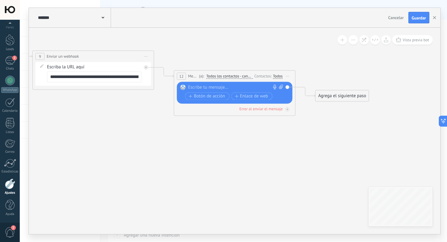
click at [287, 76] on icon at bounding box center [287, 76] width 3 height 1
click at [300, 117] on div "Borrar" at bounding box center [315, 116] width 60 height 10
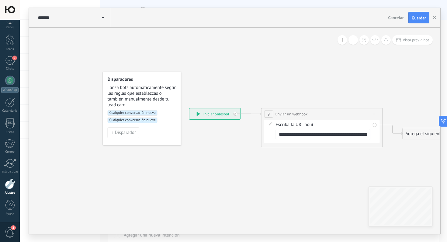
click at [138, 122] on span "Cualquier conversación nueva" at bounding box center [133, 120] width 50 height 5
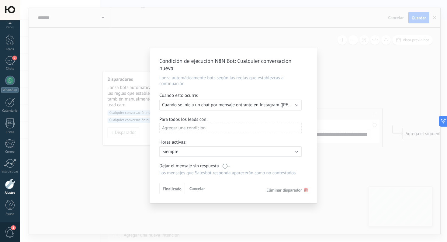
click at [236, 109] on div "Ejecutar: Cuando se inicia un chat por mensaje entrante en Instagram ([PERSON_N…" at bounding box center [230, 105] width 142 height 11
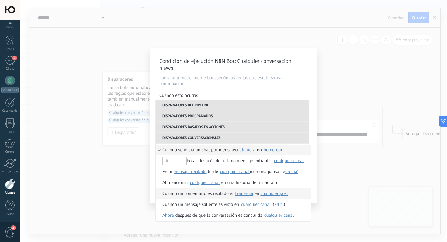
scroll to position [152, 0]
click at [341, 176] on div "Condición de ejecución N8N Bot : Cualquier conversación nueva [PERSON_NAME] aut…" at bounding box center [233, 121] width 427 height 242
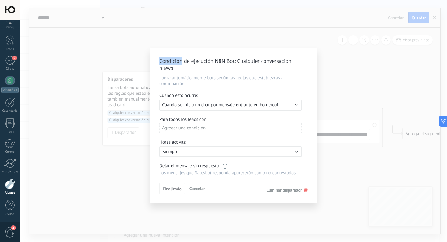
click at [341, 176] on div "Condición de ejecución N8N Bot : Cualquier conversación nueva [PERSON_NAME] aut…" at bounding box center [233, 121] width 427 height 242
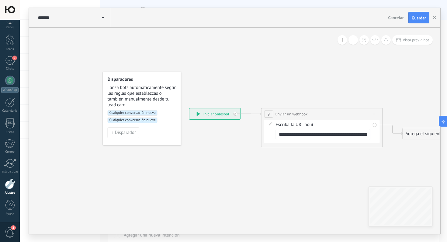
click at [290, 115] on span "Enviar un webhook" at bounding box center [291, 114] width 32 height 6
click at [375, 116] on span "Iniciar vista previa aquí Cambiar nombre Duplicar [GEOGRAPHIC_DATA]" at bounding box center [375, 114] width 10 height 9
click at [322, 116] on div "**********" at bounding box center [321, 114] width 121 height 11
click at [126, 134] on span "Disparador" at bounding box center [125, 133] width 21 height 4
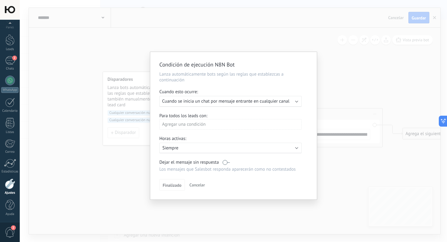
click at [196, 127] on div "Agregar una condición" at bounding box center [230, 124] width 142 height 11
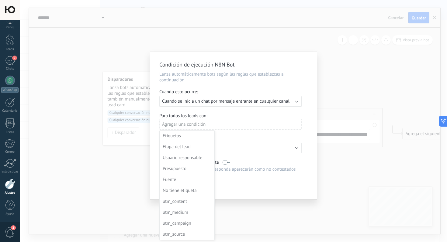
click at [238, 117] on div at bounding box center [233, 126] width 167 height 149
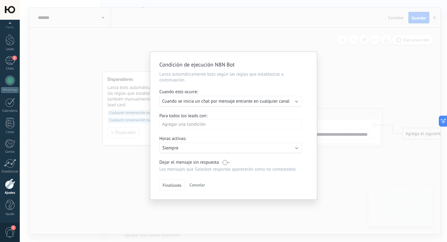
click at [210, 152] on div "Activo: Siempre" at bounding box center [230, 148] width 142 height 11
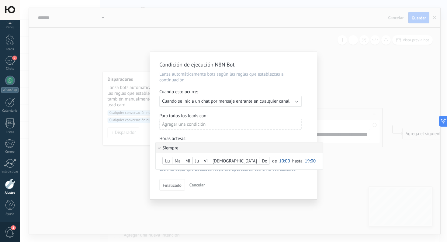
click at [226, 136] on div at bounding box center [233, 126] width 167 height 148
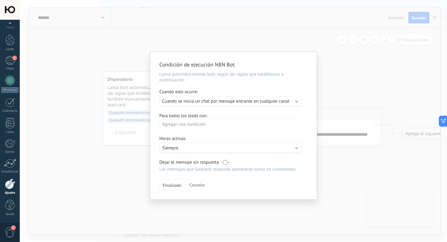
click at [222, 103] on span "Cuando se inicia un chat por mensaje entrante en cualquier canal" at bounding box center [225, 102] width 127 height 6
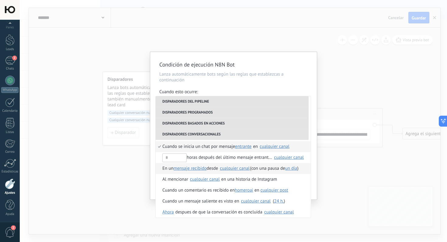
scroll to position [154, 0]
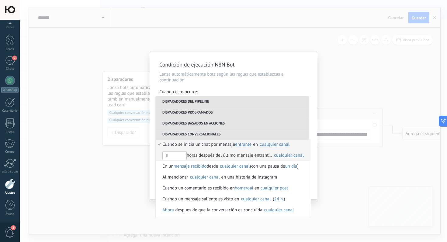
click at [219, 159] on div "horas después del último mensaje entrante en" at bounding box center [217, 155] width 110 height 11
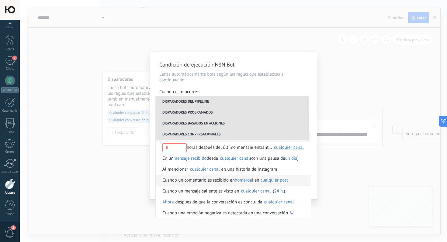
scroll to position [165, 0]
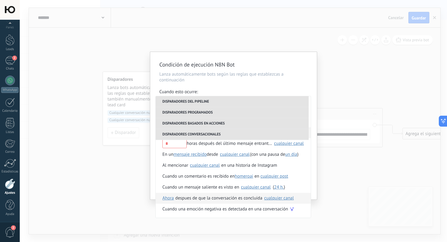
click at [169, 199] on span "Ahora" at bounding box center [168, 198] width 12 height 11
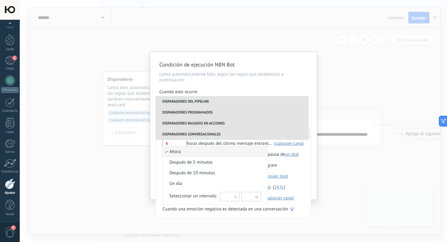
click at [175, 209] on div at bounding box center [223, 121] width 447 height 242
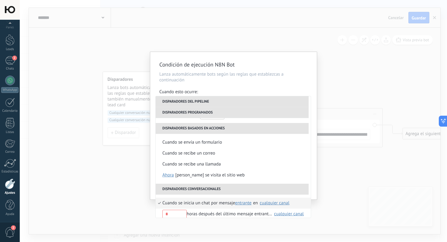
scroll to position [99, 0]
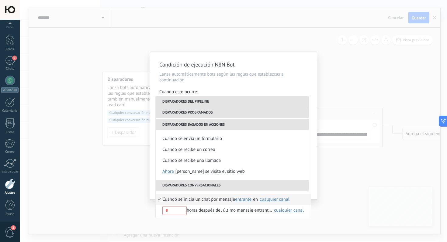
click at [146, 139] on div "Condición de ejecución N8N Bot [PERSON_NAME] automáticamente bots según las reg…" at bounding box center [233, 121] width 427 height 242
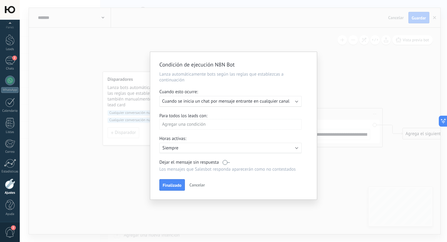
click at [141, 135] on div "Condición de ejecución N8N Bot [PERSON_NAME] automáticamente bots según las reg…" at bounding box center [233, 121] width 427 height 242
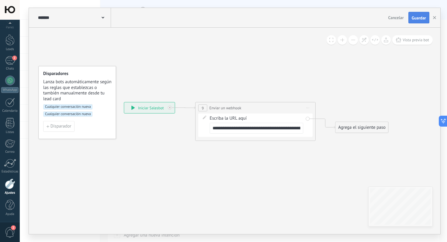
click at [417, 18] on span "Guardar" at bounding box center [419, 18] width 14 height 4
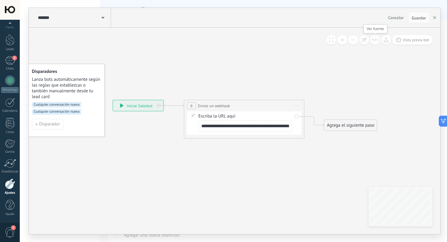
click at [375, 39] on icon at bounding box center [375, 39] width 6 height 3
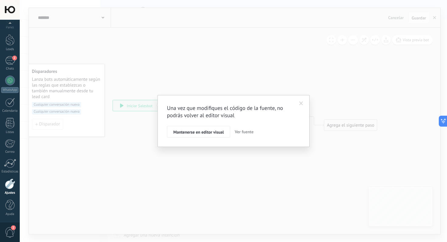
click at [301, 104] on span at bounding box center [301, 104] width 4 height 4
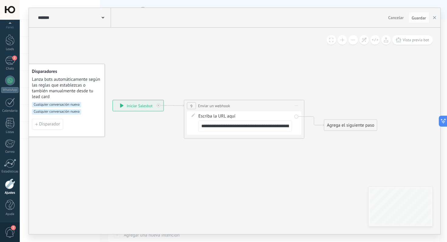
click at [192, 116] on icon at bounding box center [194, 115] width 4 height 4
click at [193, 116] on icon at bounding box center [194, 115] width 4 height 4
click at [296, 116] on div "**********" at bounding box center [244, 122] width 114 height 23
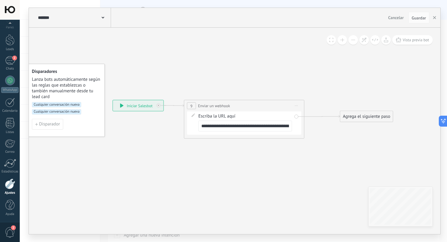
drag, startPoint x: 335, startPoint y: 124, endPoint x: 351, endPoint y: 116, distance: 18.2
click at [351, 116] on div "Agrega el siguiente paso" at bounding box center [366, 117] width 53 height 10
click at [309, 141] on icon at bounding box center [242, 120] width 561 height 340
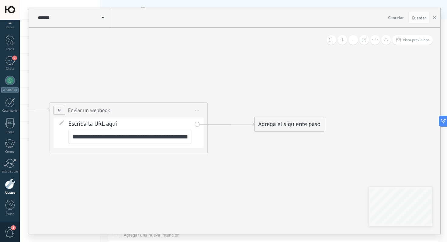
click at [132, 136] on input "**********" at bounding box center [129, 137] width 123 height 14
